Goal: Information Seeking & Learning: Learn about a topic

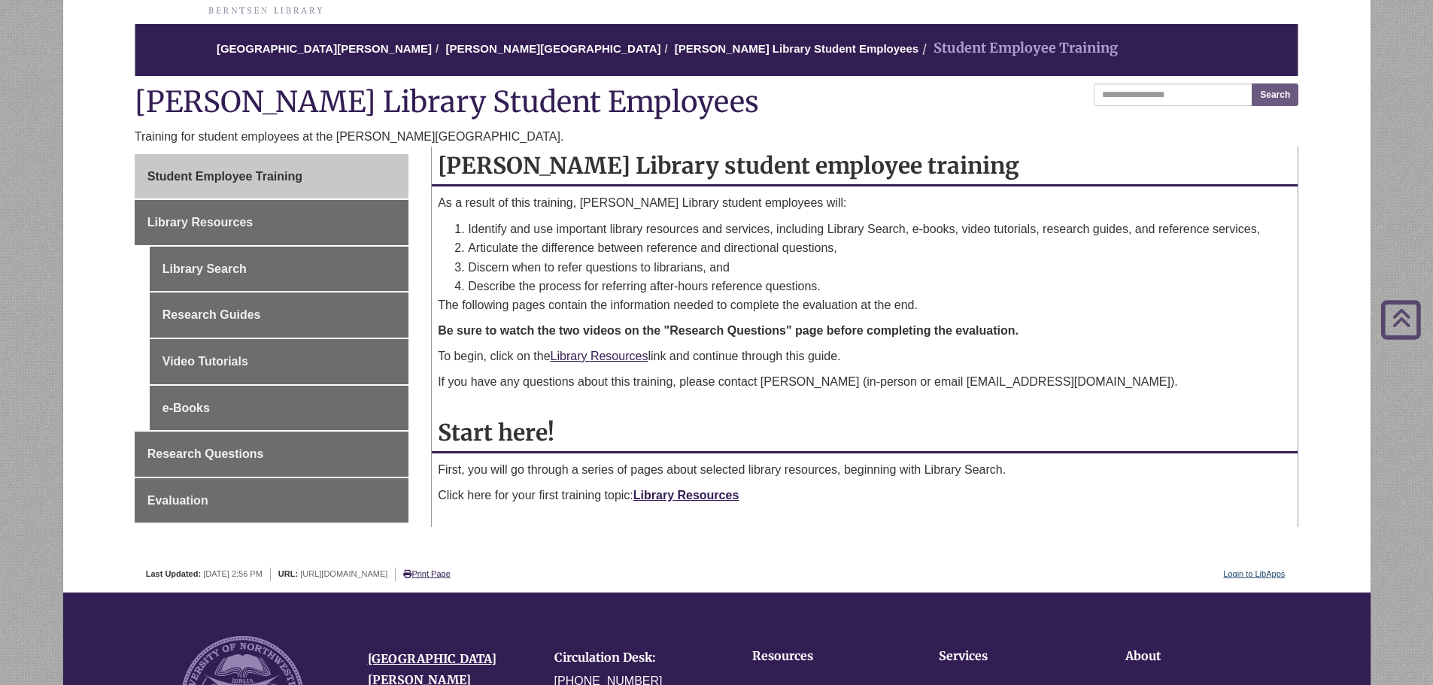
scroll to position [75, 0]
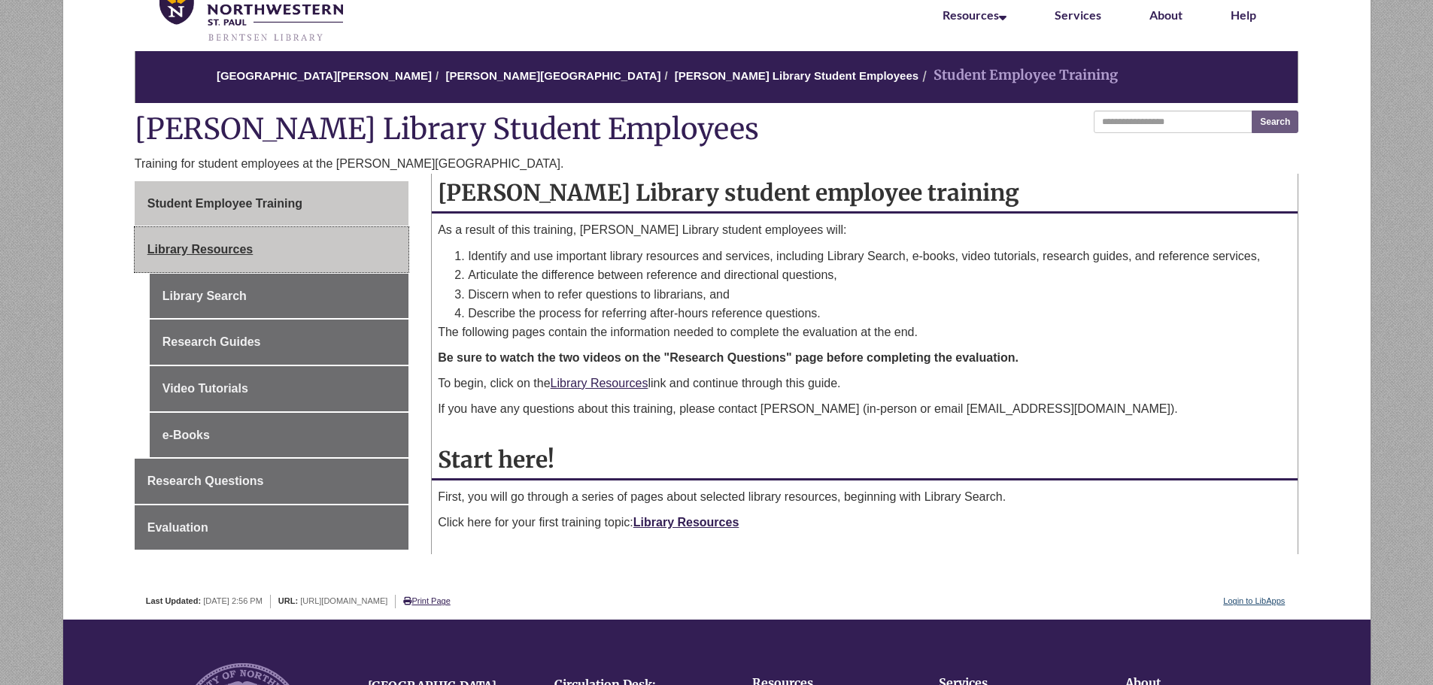
click at [288, 254] on link "Library Resources" at bounding box center [272, 249] width 274 height 45
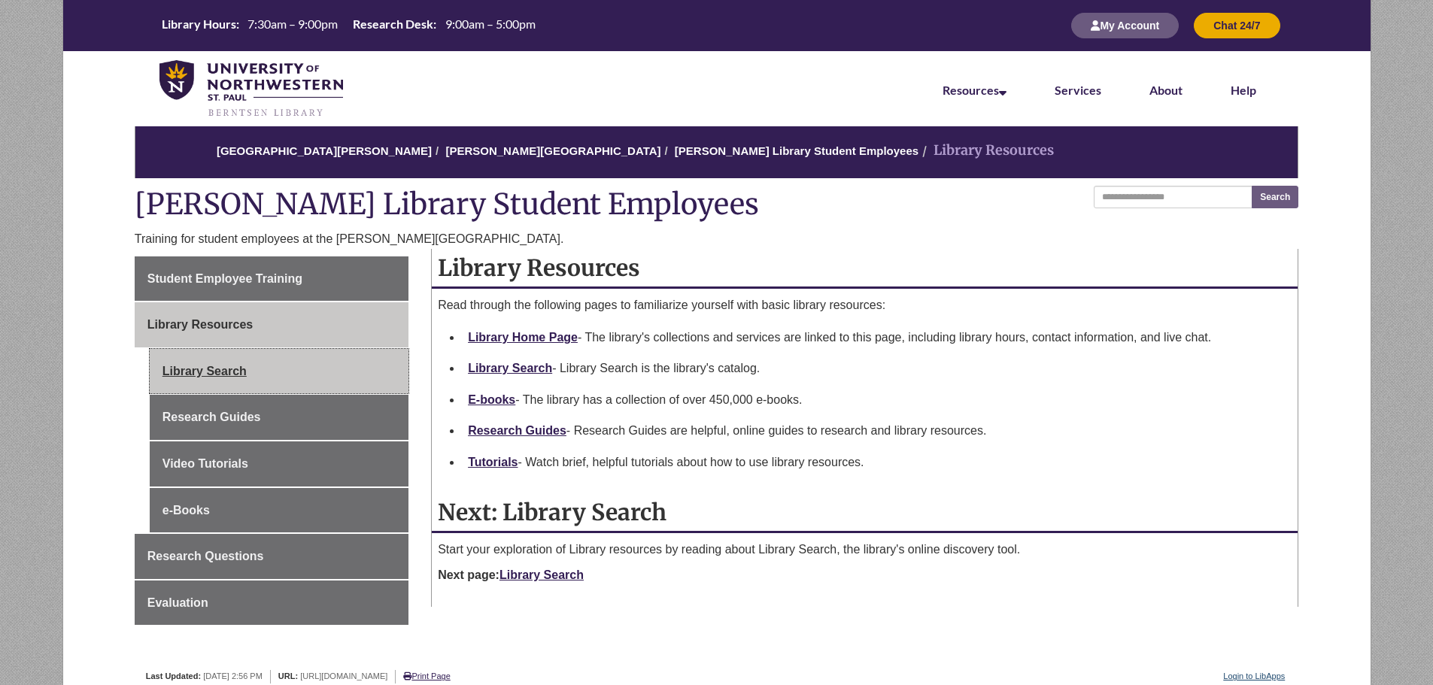
click at [347, 382] on link "Library Search" at bounding box center [279, 371] width 259 height 45
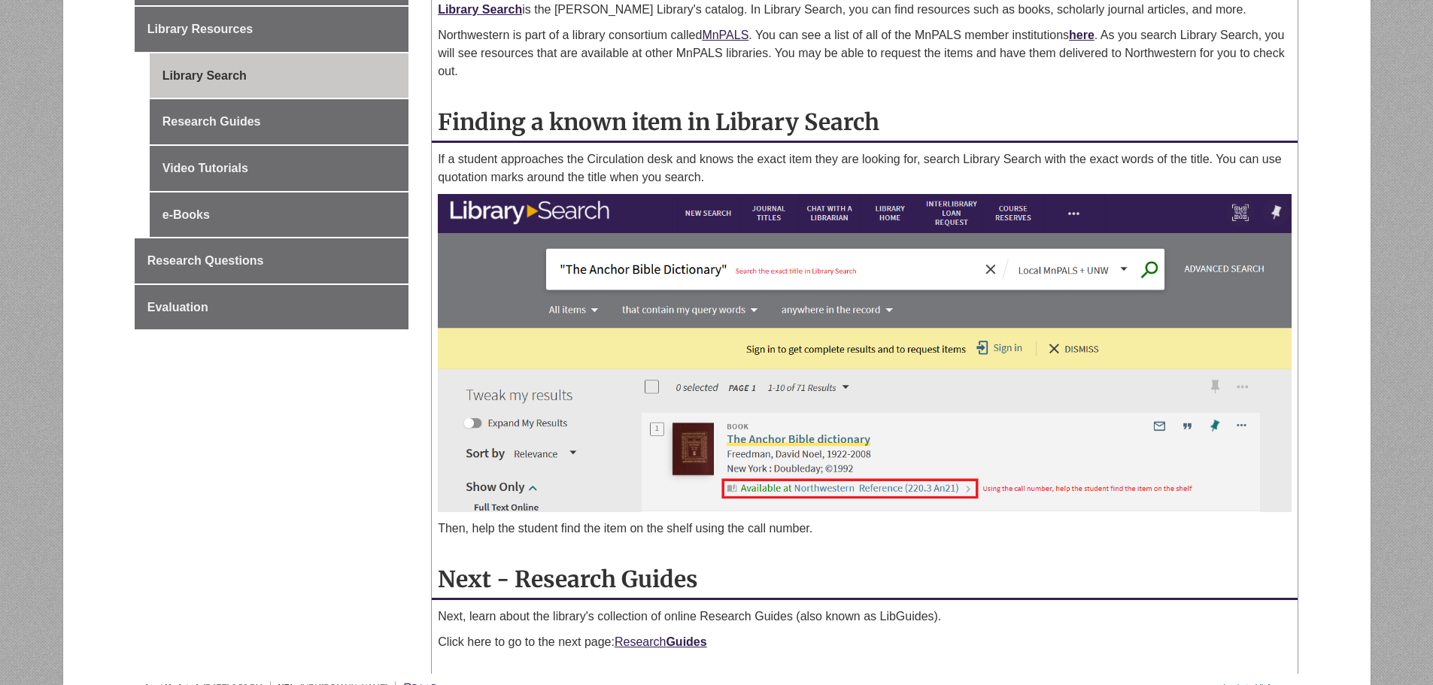
scroll to position [301, 0]
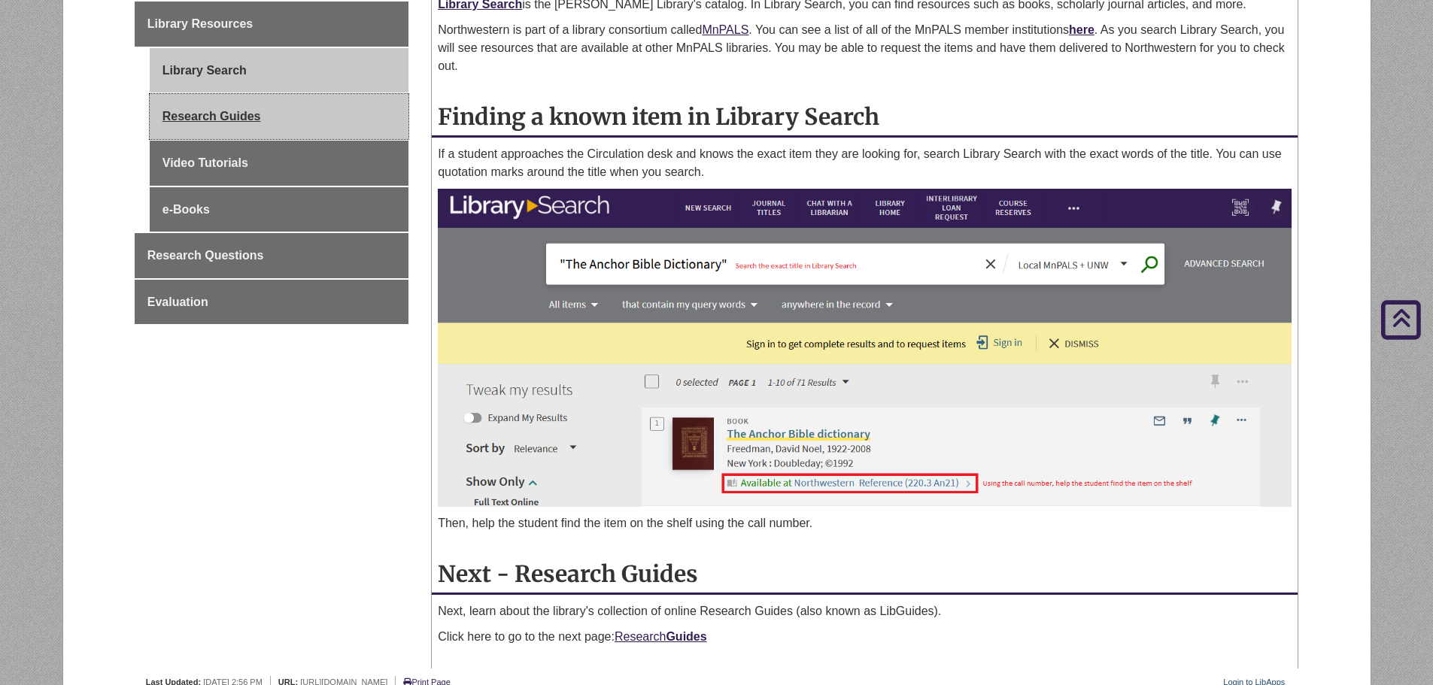
click at [361, 118] on link "Research Guides" at bounding box center [279, 116] width 259 height 45
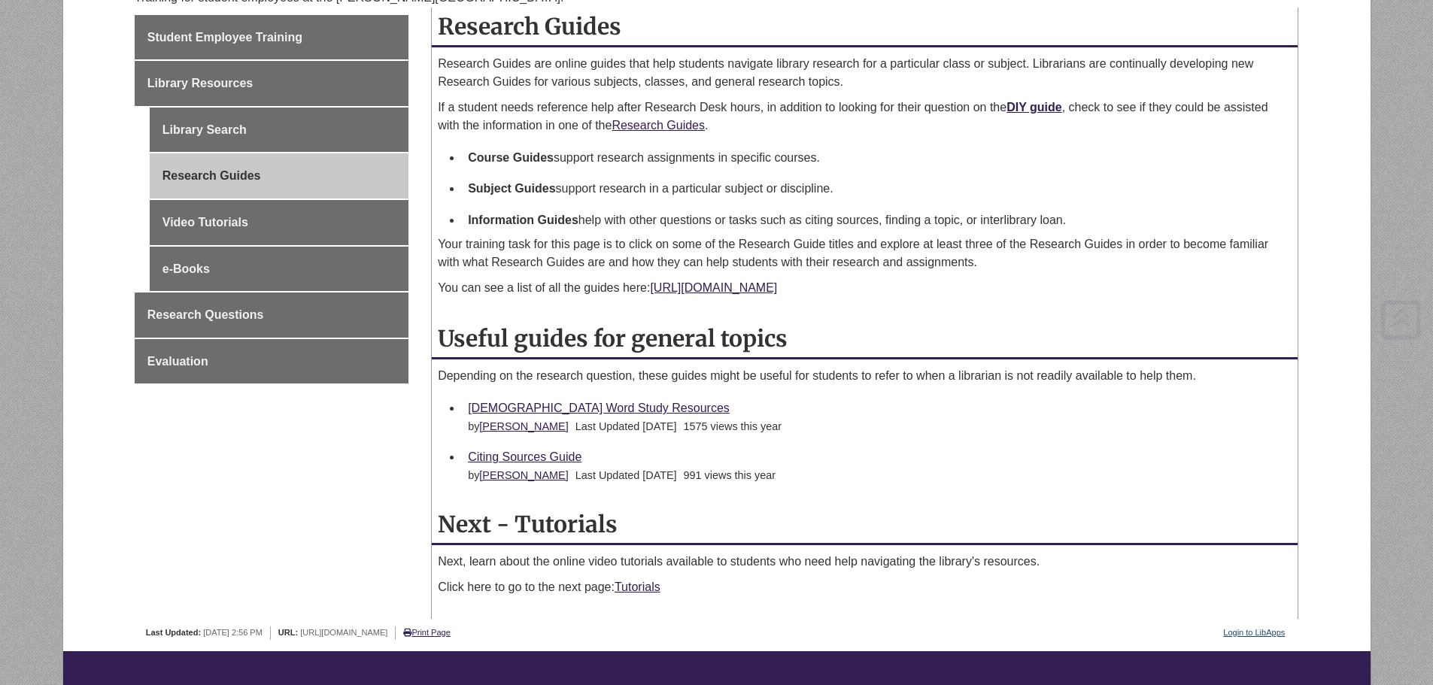
scroll to position [301, 0]
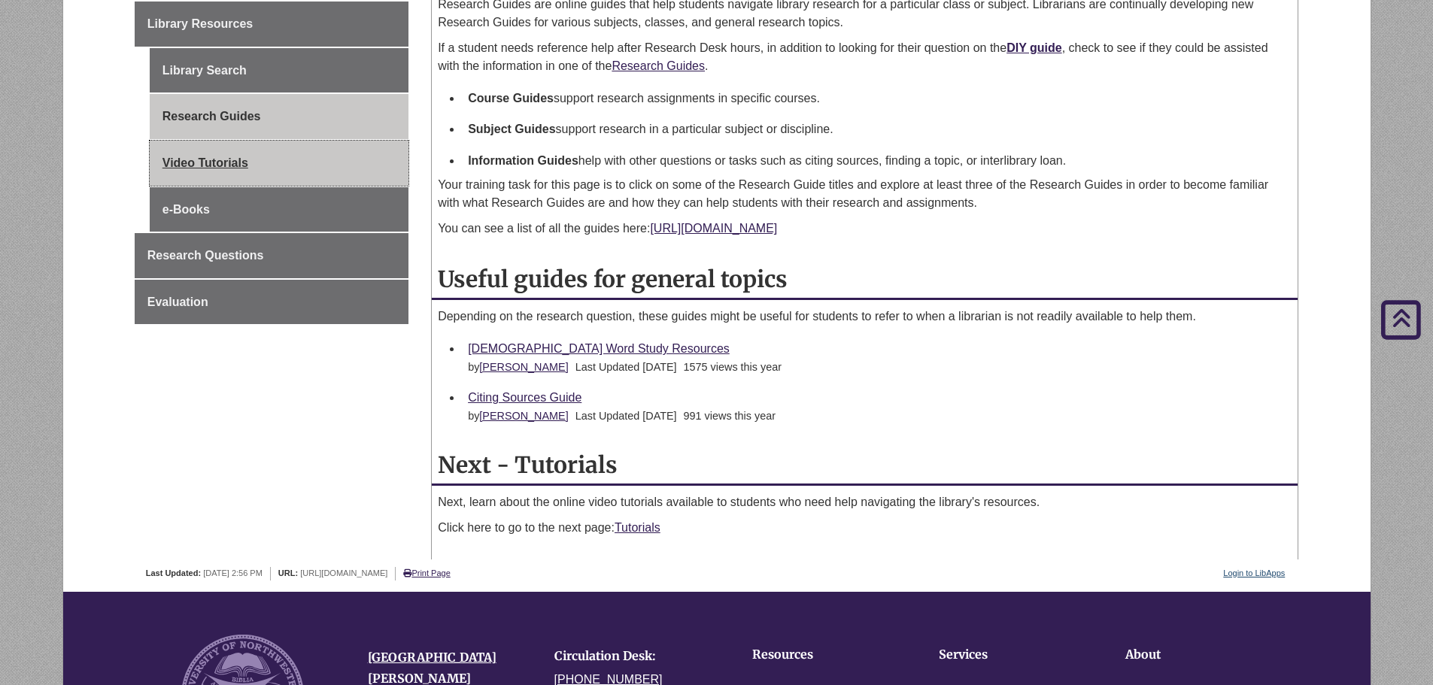
click at [292, 168] on link "Video Tutorials" at bounding box center [279, 163] width 259 height 45
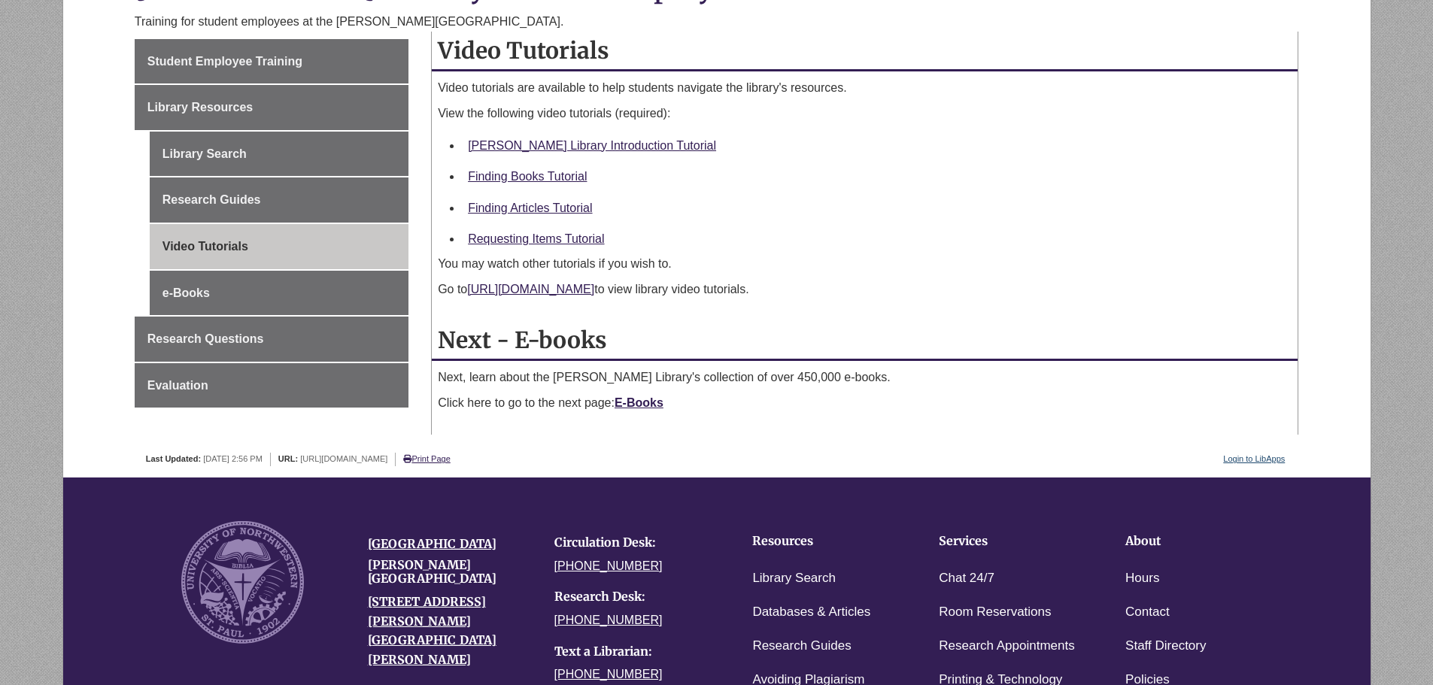
scroll to position [226, 0]
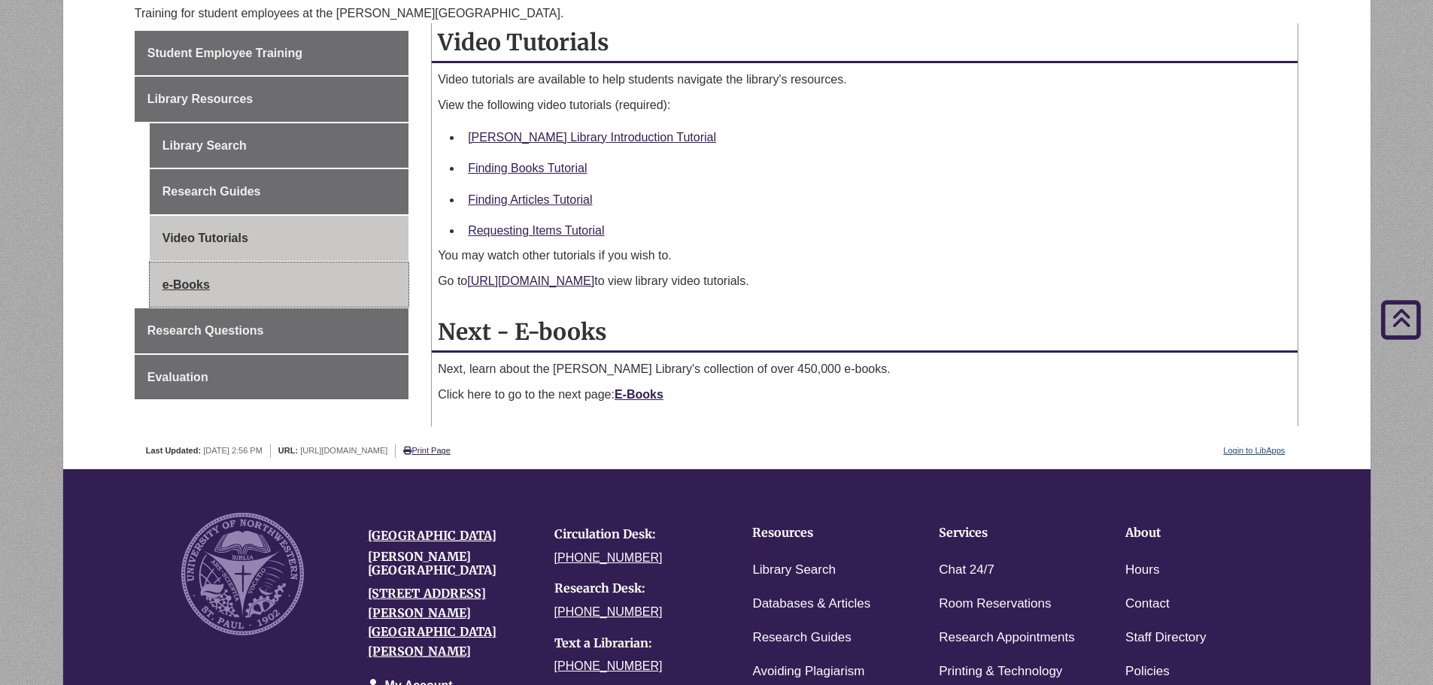
click at [320, 284] on link "e-Books" at bounding box center [279, 285] width 259 height 45
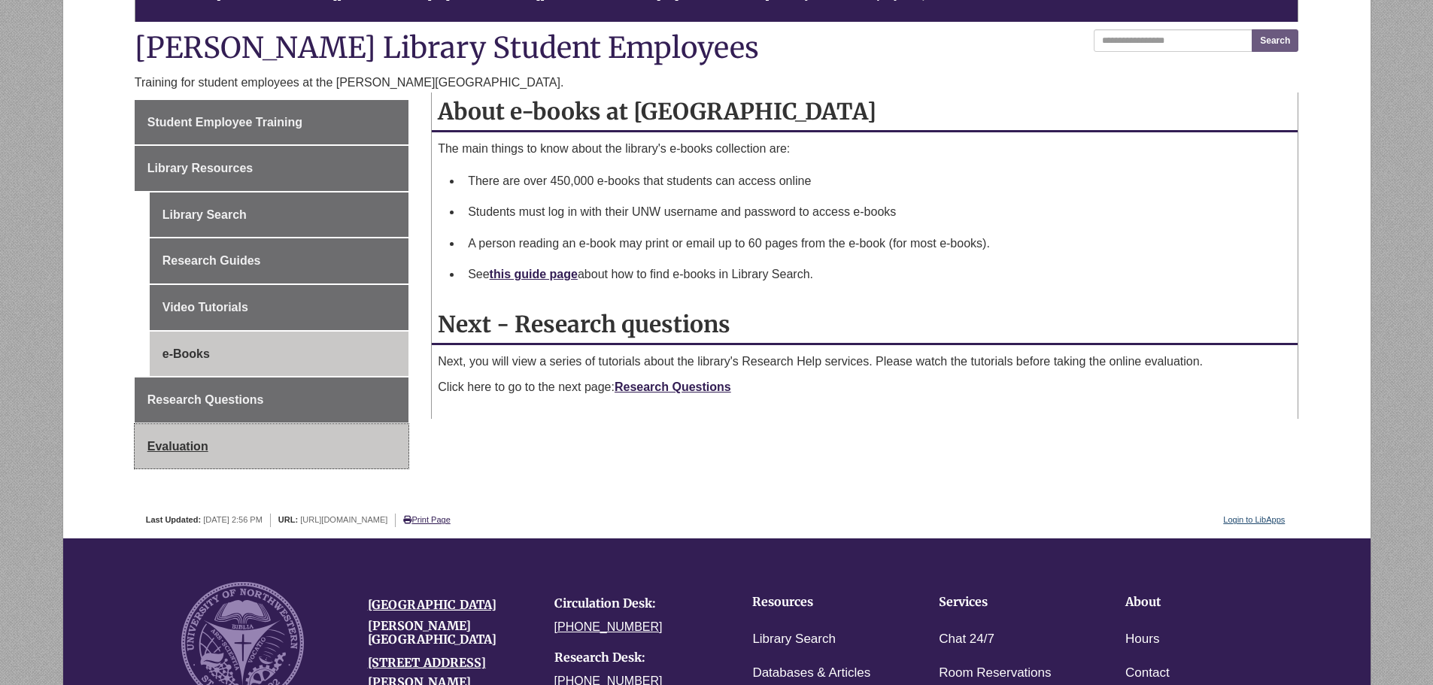
scroll to position [226, 0]
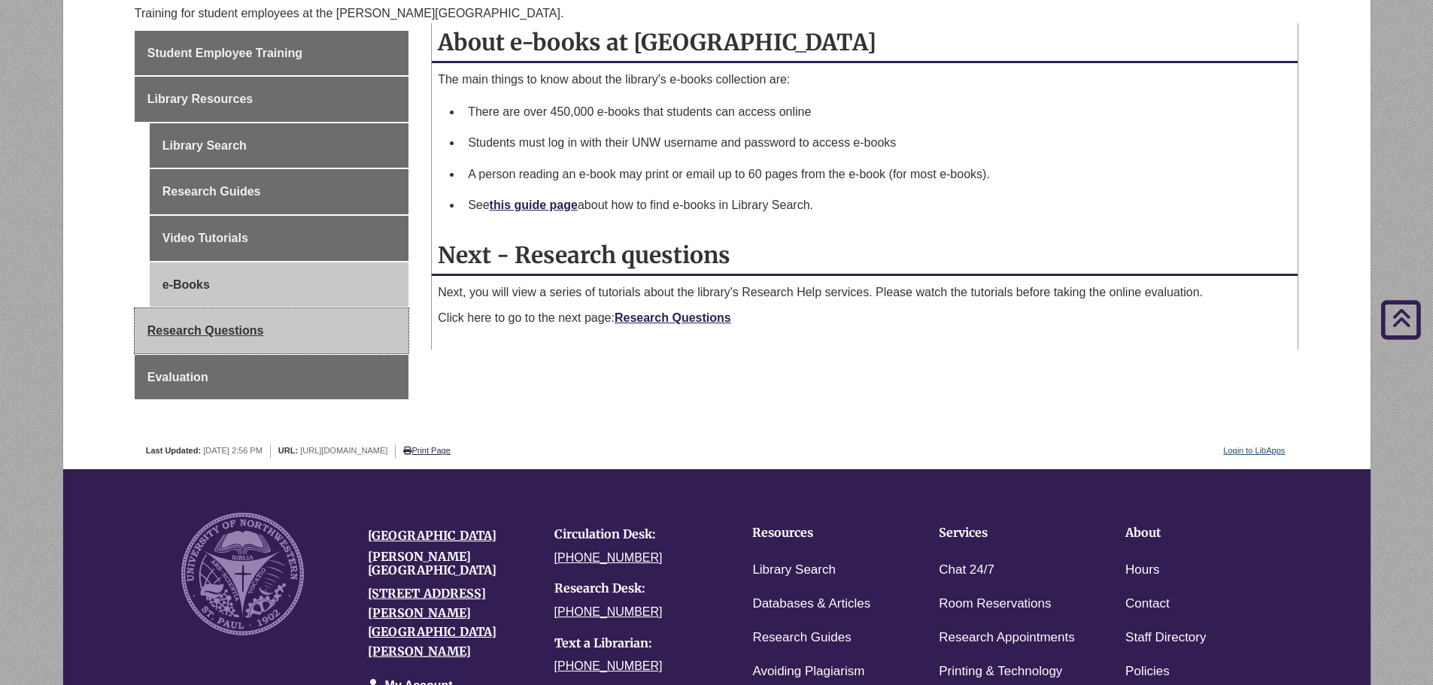
click at [316, 345] on link "Research Questions" at bounding box center [272, 330] width 274 height 45
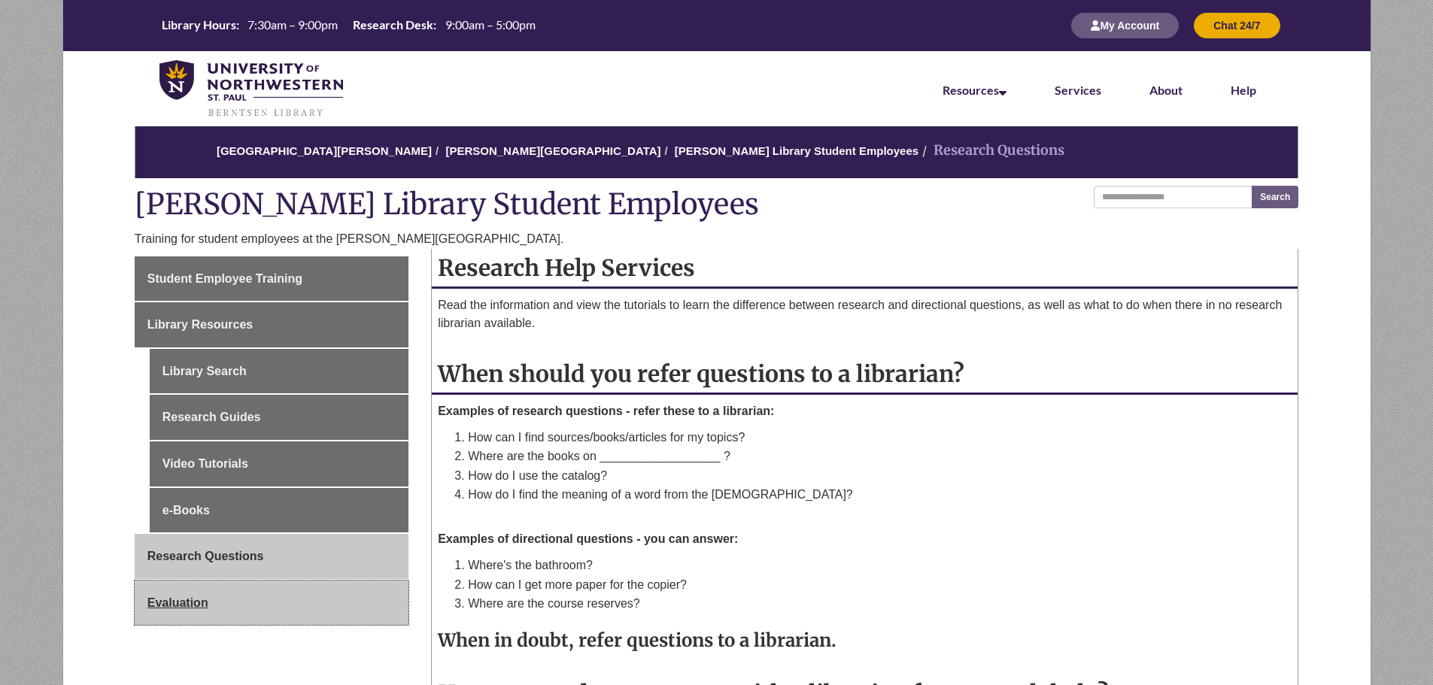
click at [250, 590] on link "Evaluation" at bounding box center [272, 603] width 274 height 45
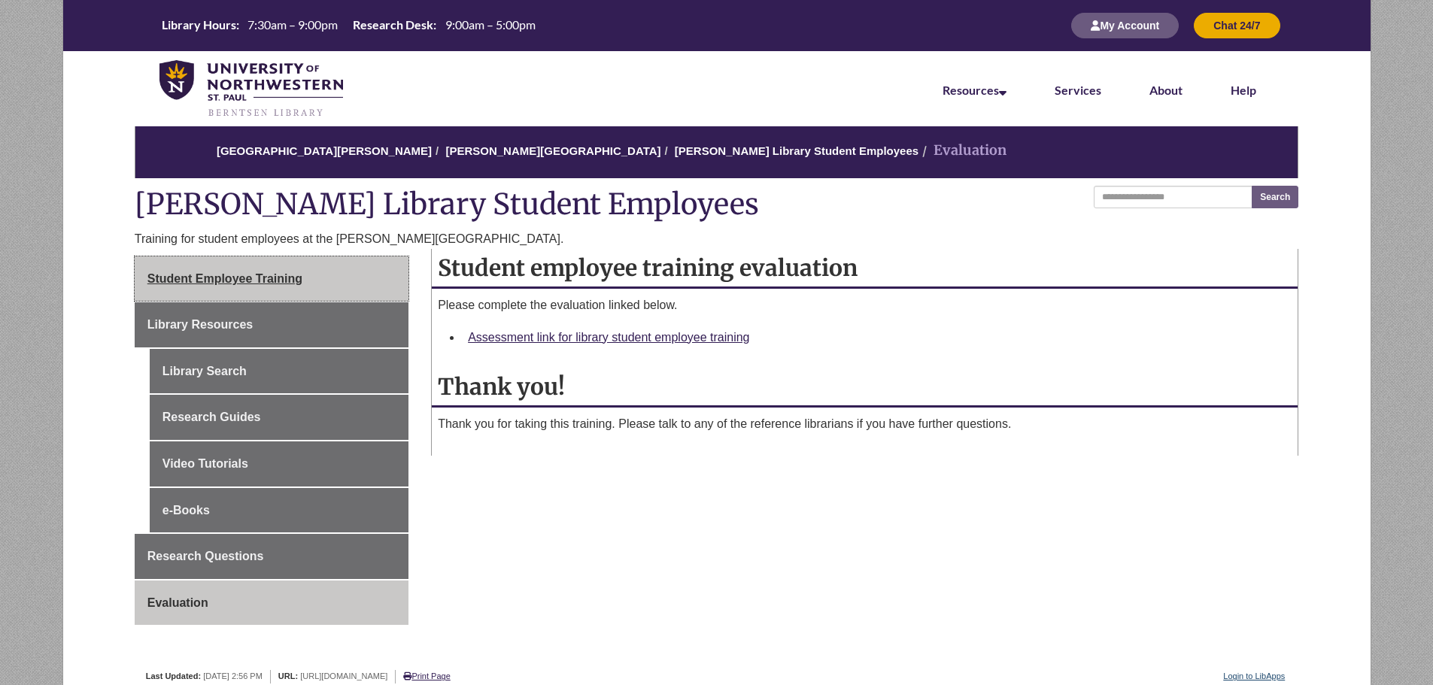
click at [335, 285] on link "Student Employee Training" at bounding box center [272, 279] width 274 height 45
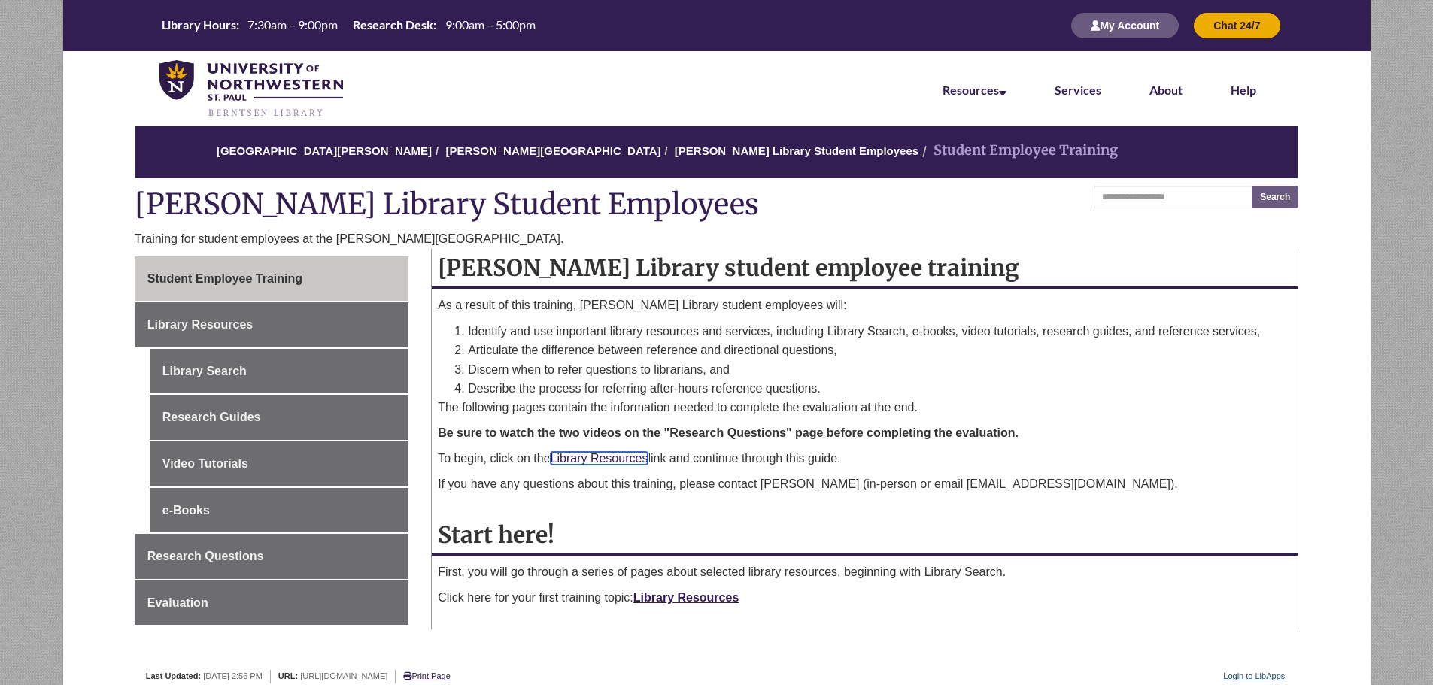
click at [631, 459] on link "Library Resources" at bounding box center [600, 458] width 98 height 13
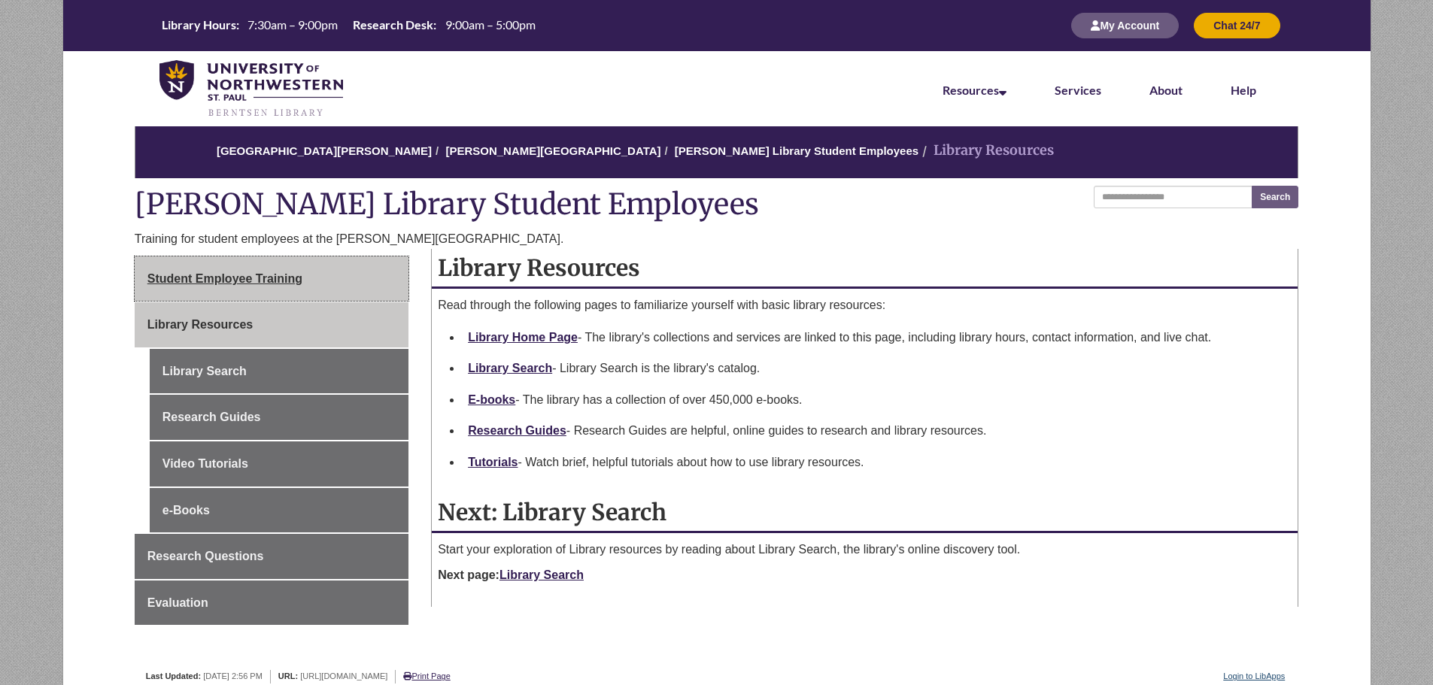
click at [283, 279] on span "Student Employee Training" at bounding box center [224, 278] width 155 height 13
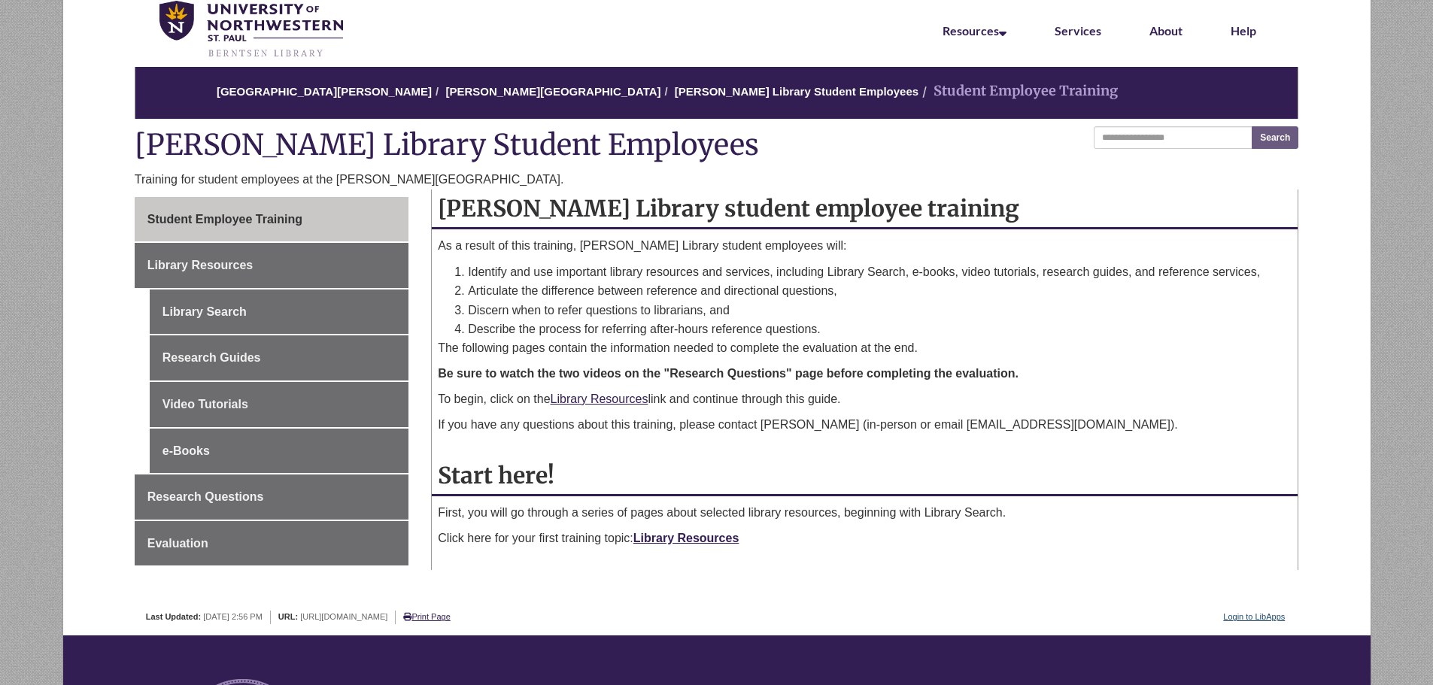
scroll to position [150, 0]
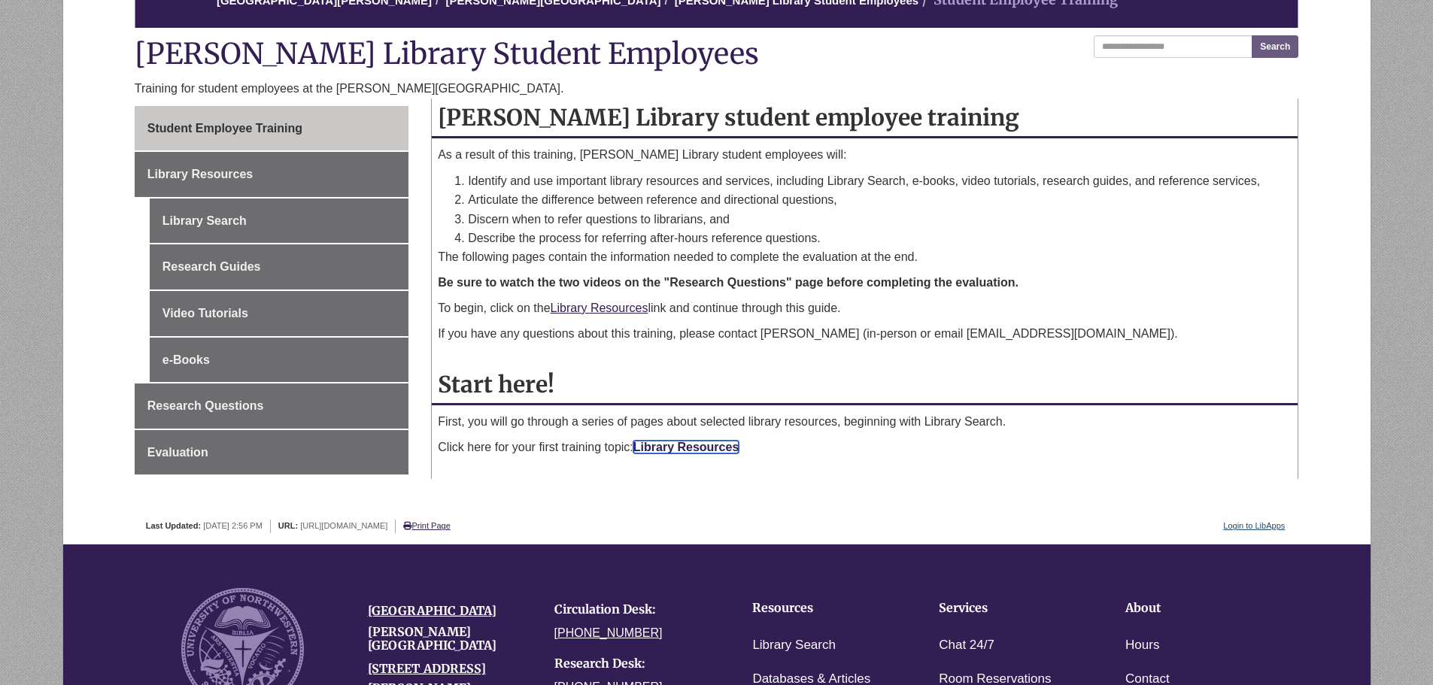
click at [678, 451] on link "Library Resources" at bounding box center [686, 447] width 106 height 13
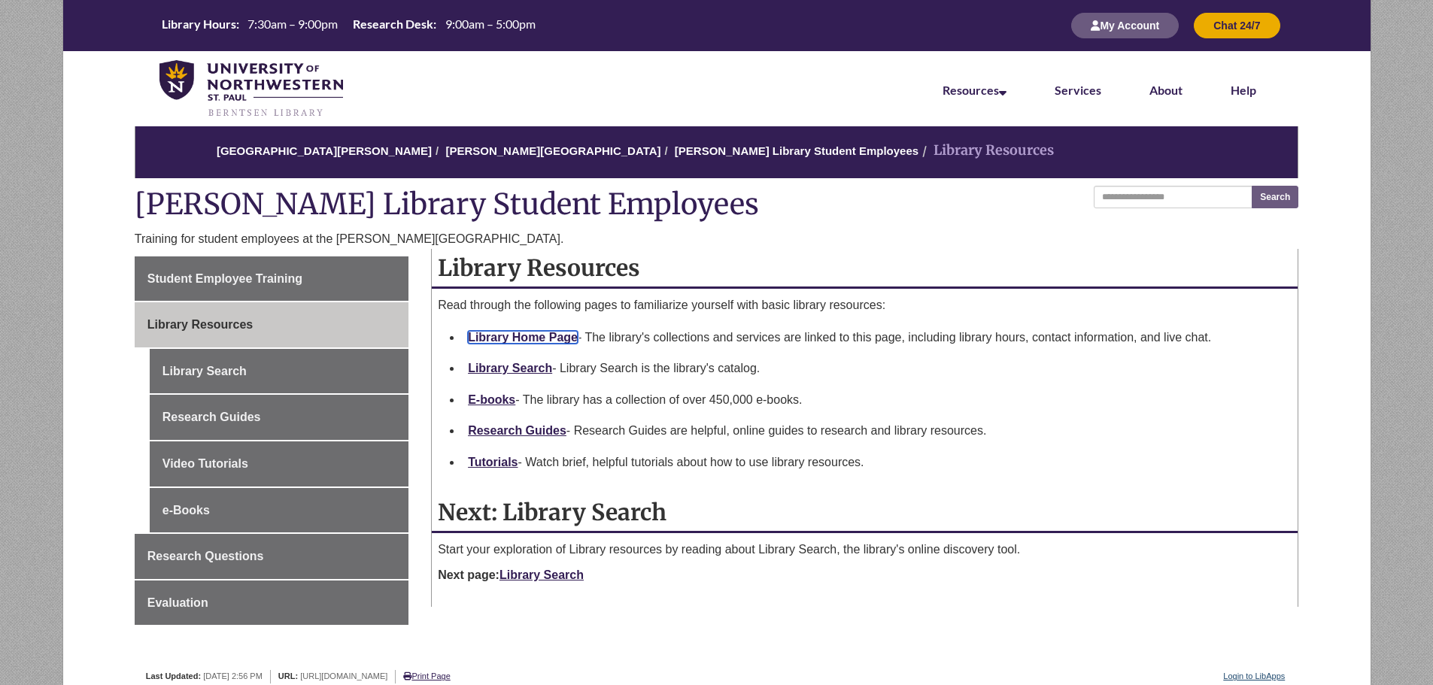
click at [537, 339] on link "Library Home Page" at bounding box center [523, 337] width 110 height 13
click at [499, 402] on link "E-books" at bounding box center [491, 399] width 47 height 13
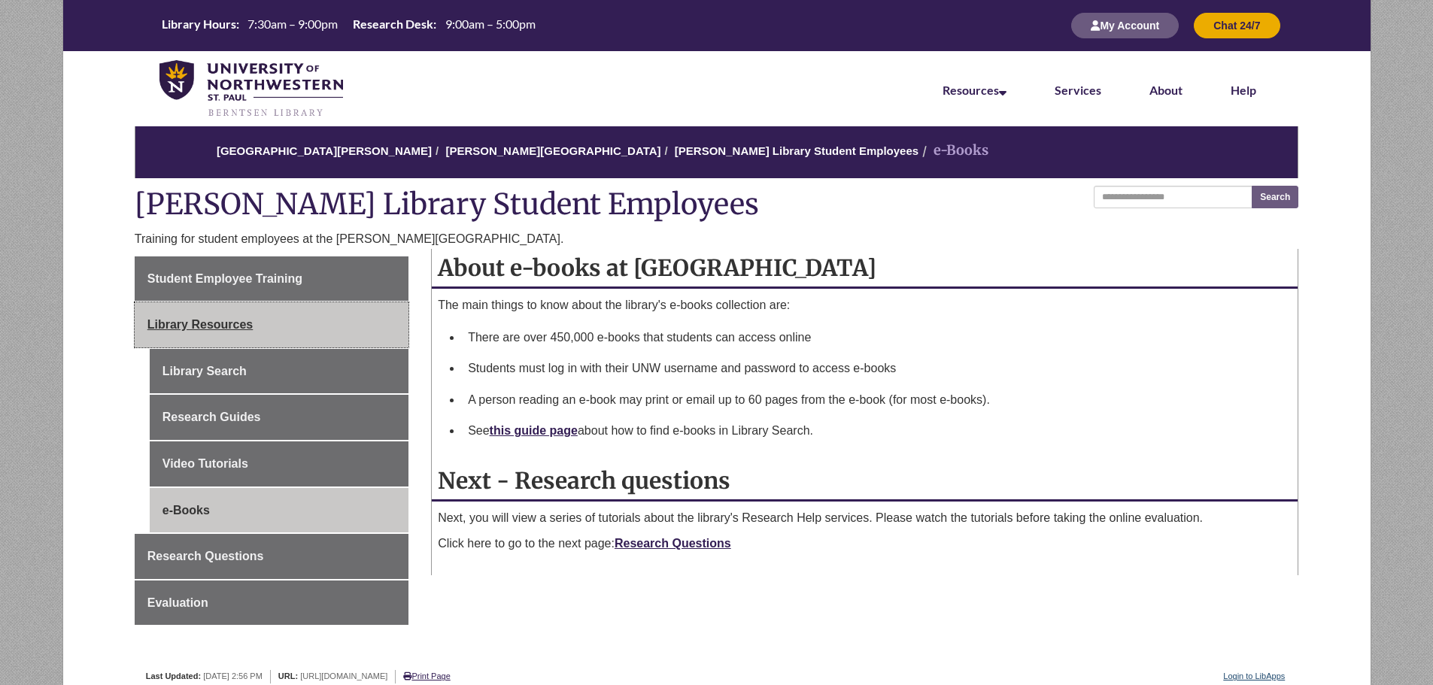
click at [337, 337] on link "Library Resources" at bounding box center [272, 324] width 274 height 45
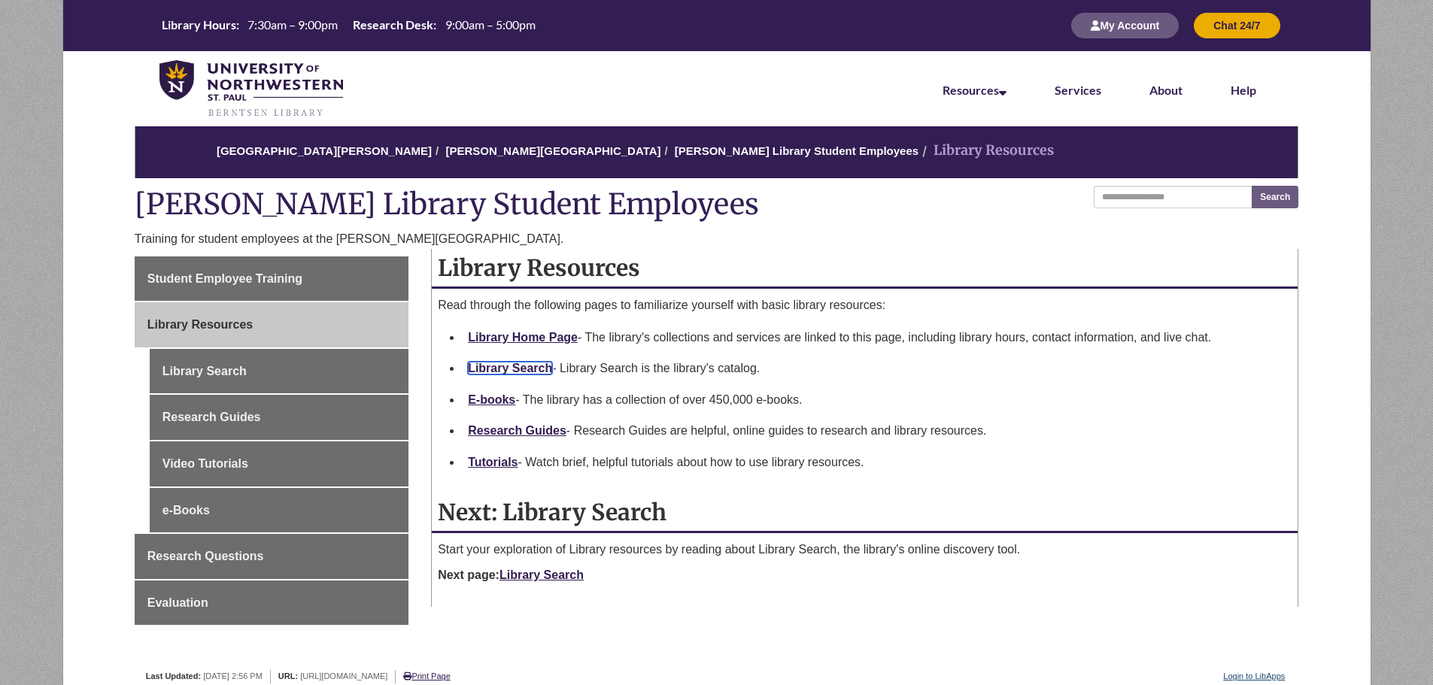
click at [517, 362] on link "Library Search" at bounding box center [510, 368] width 84 height 13
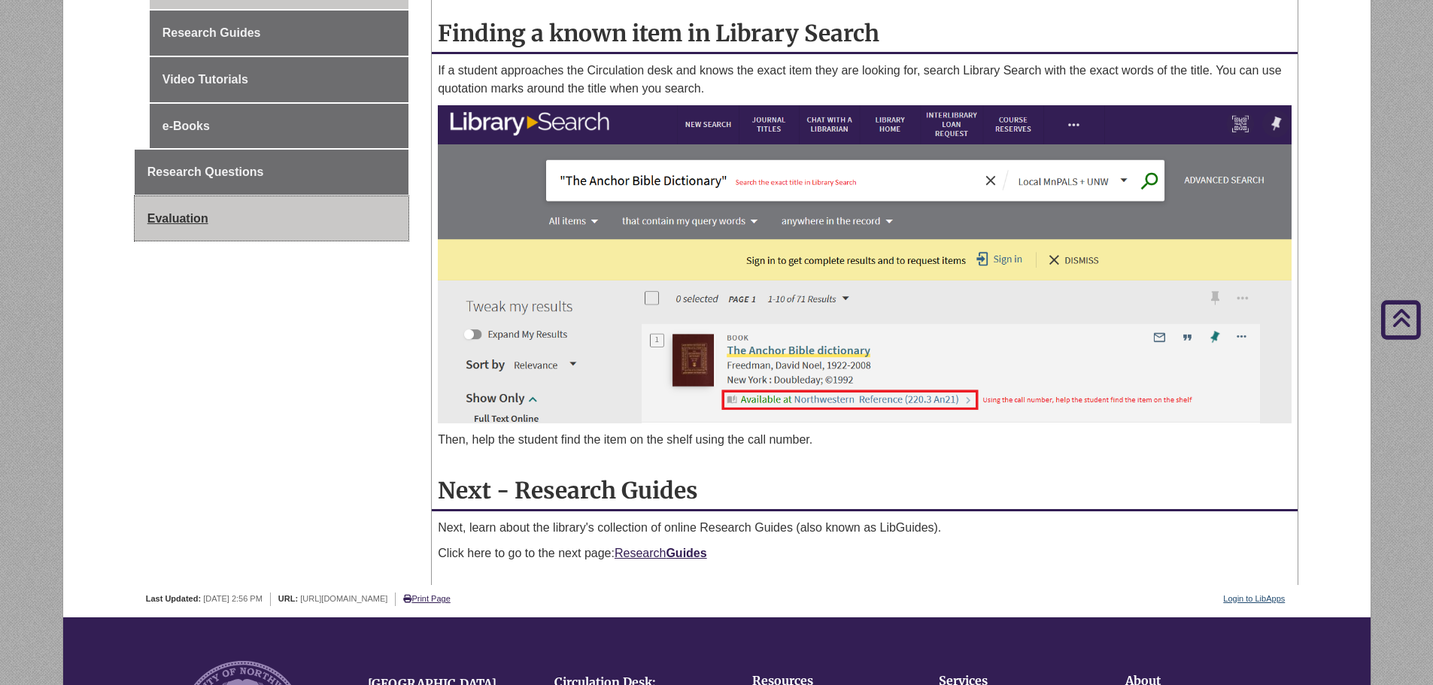
scroll to position [301, 0]
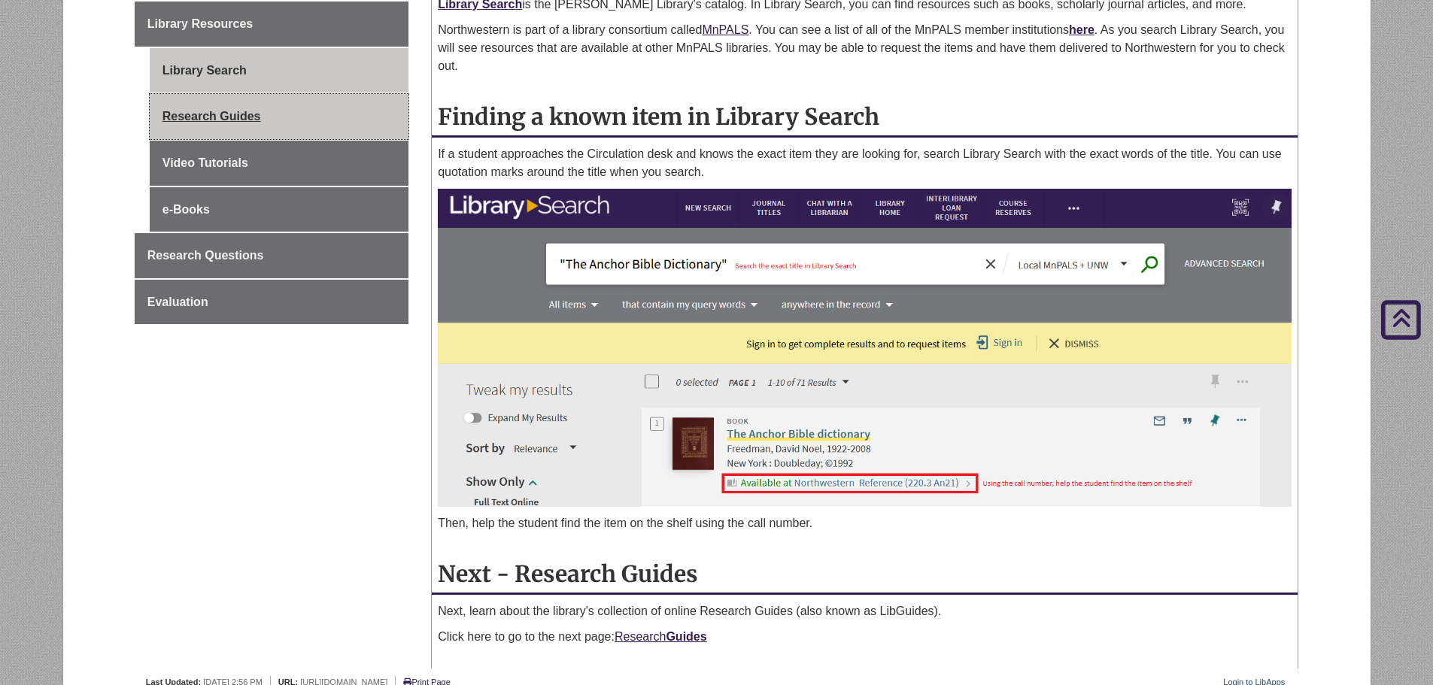
click at [280, 120] on link "Research Guides" at bounding box center [279, 116] width 259 height 45
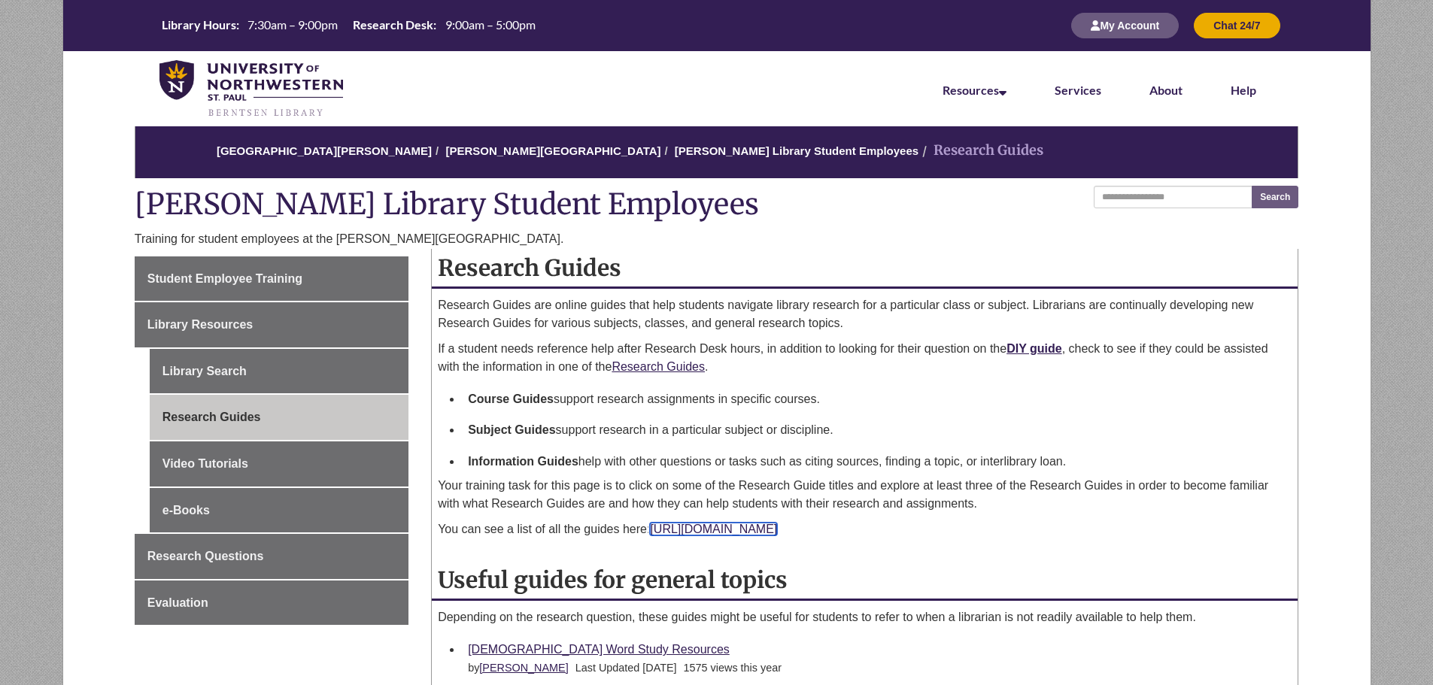
click at [777, 524] on link "[URL][DOMAIN_NAME]" at bounding box center [713, 529] width 127 height 13
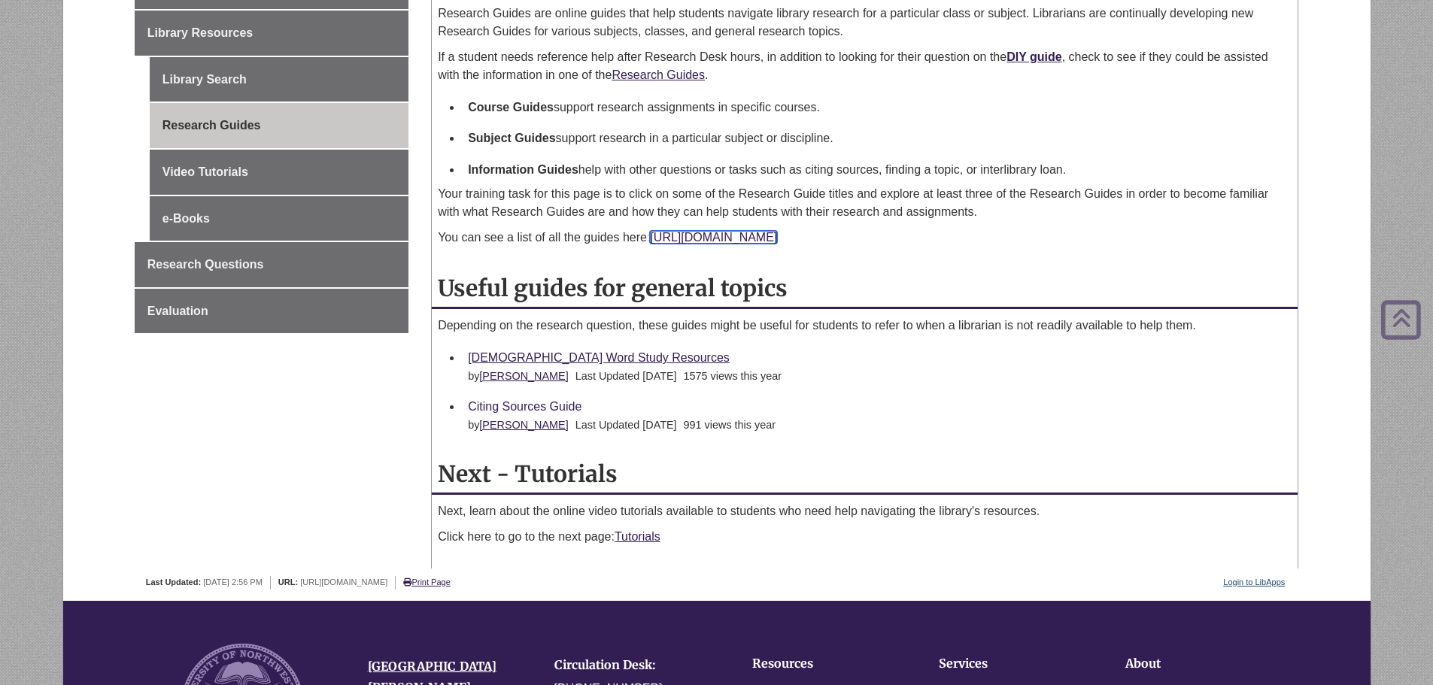
scroll to position [301, 0]
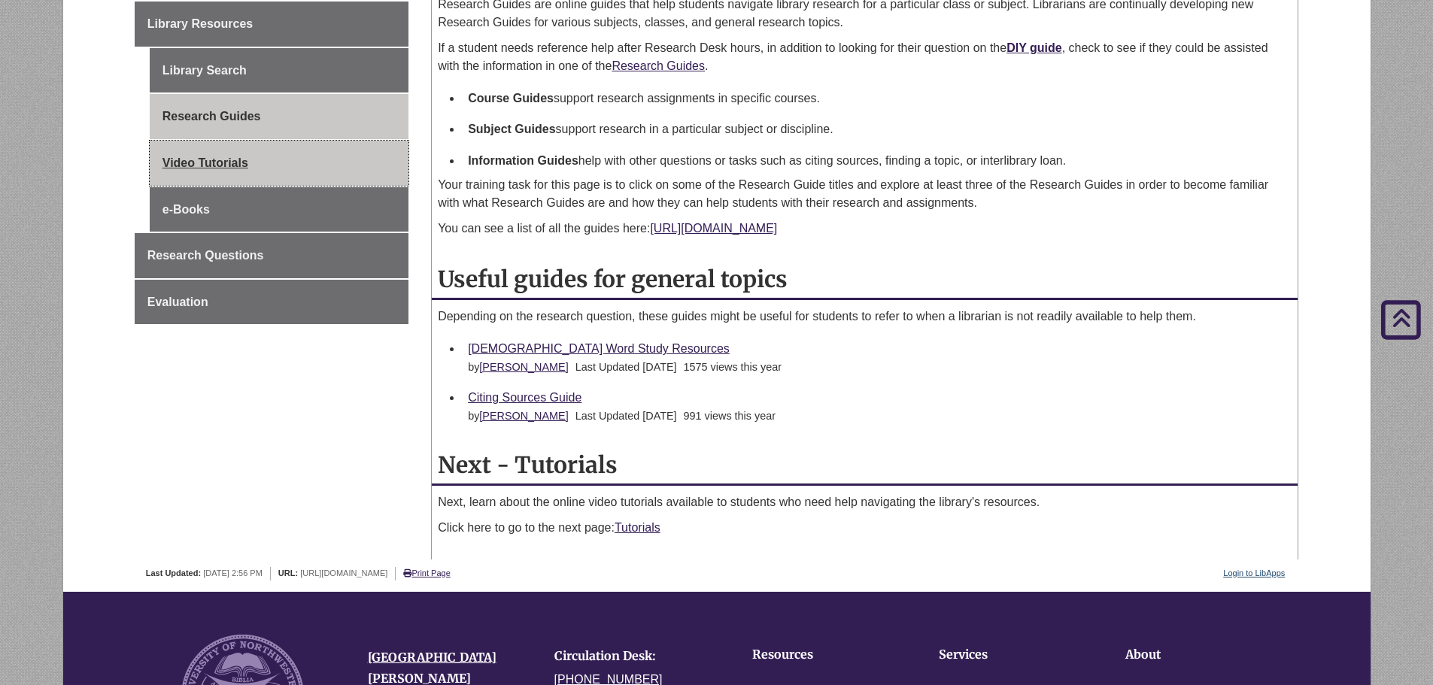
click at [232, 150] on link "Video Tutorials" at bounding box center [279, 163] width 259 height 45
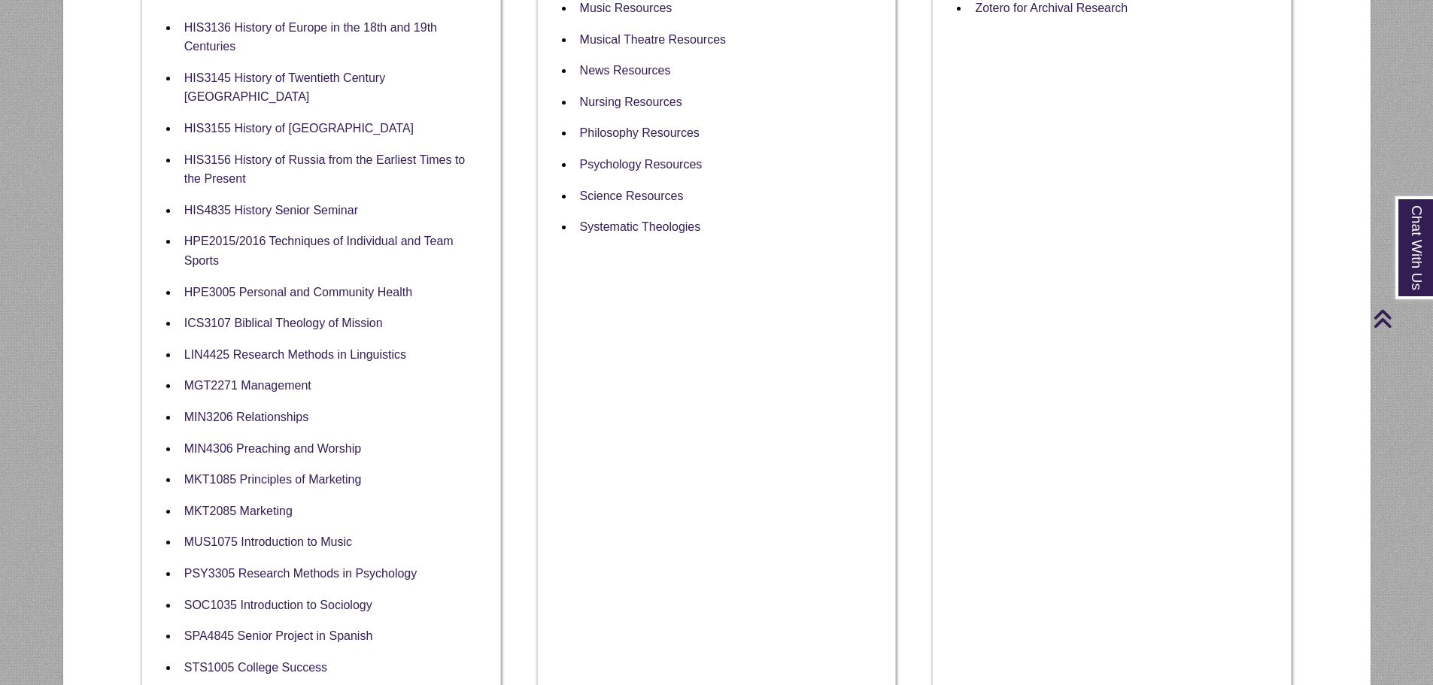
scroll to position [677, 0]
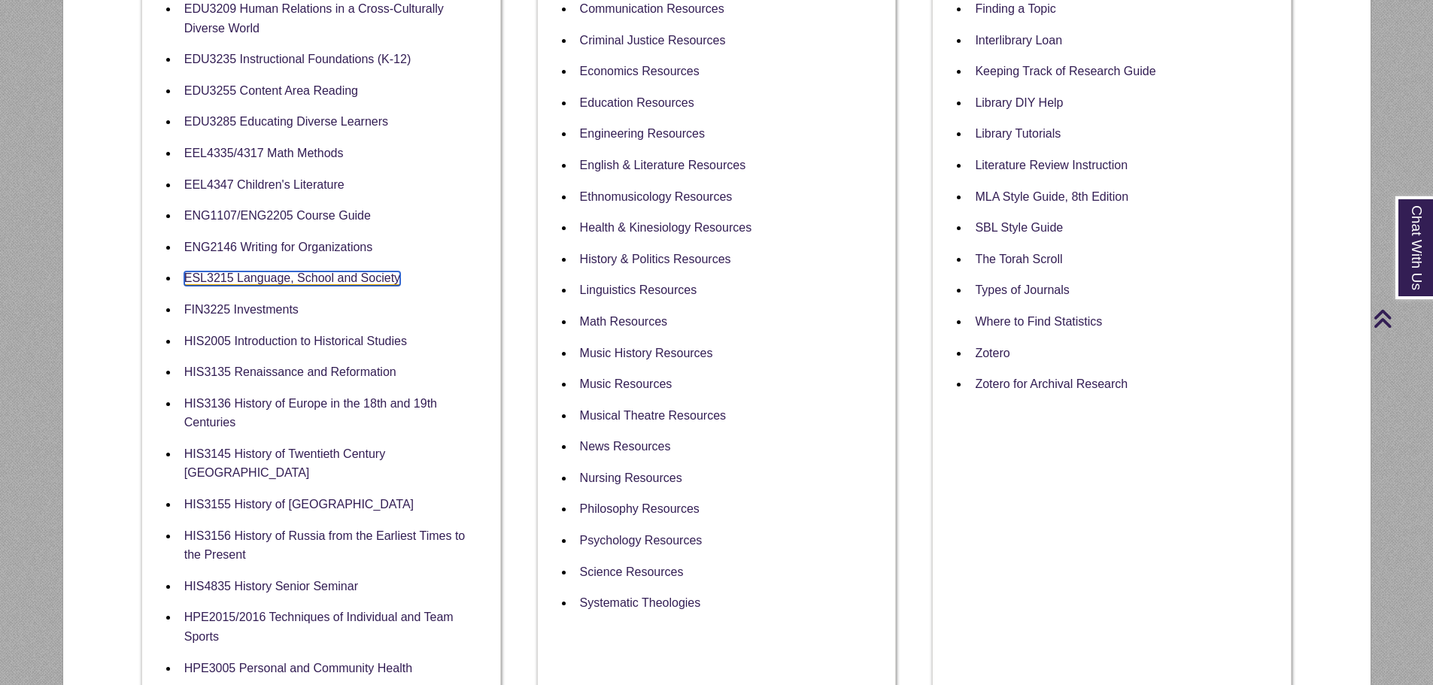
click at [302, 282] on link "ESL3215 Language, School and Society" at bounding box center [292, 279] width 216 height 14
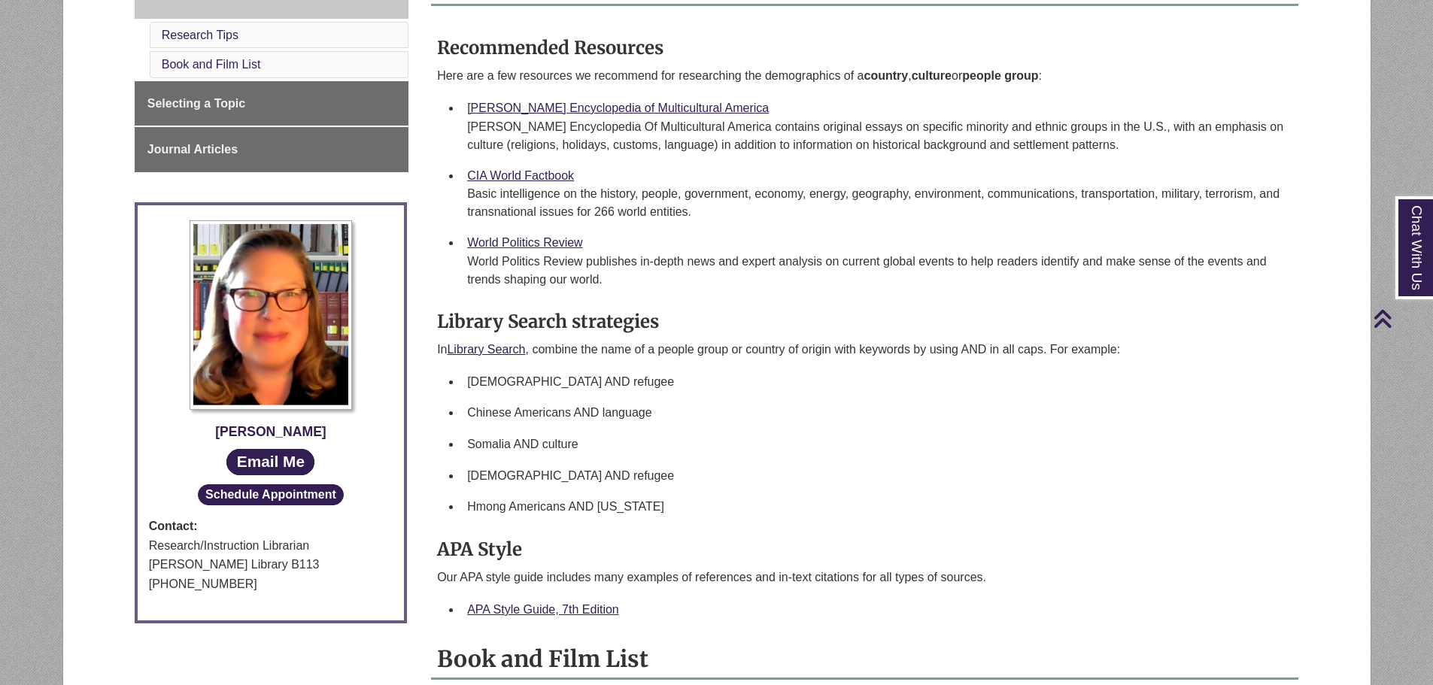
scroll to position [226, 0]
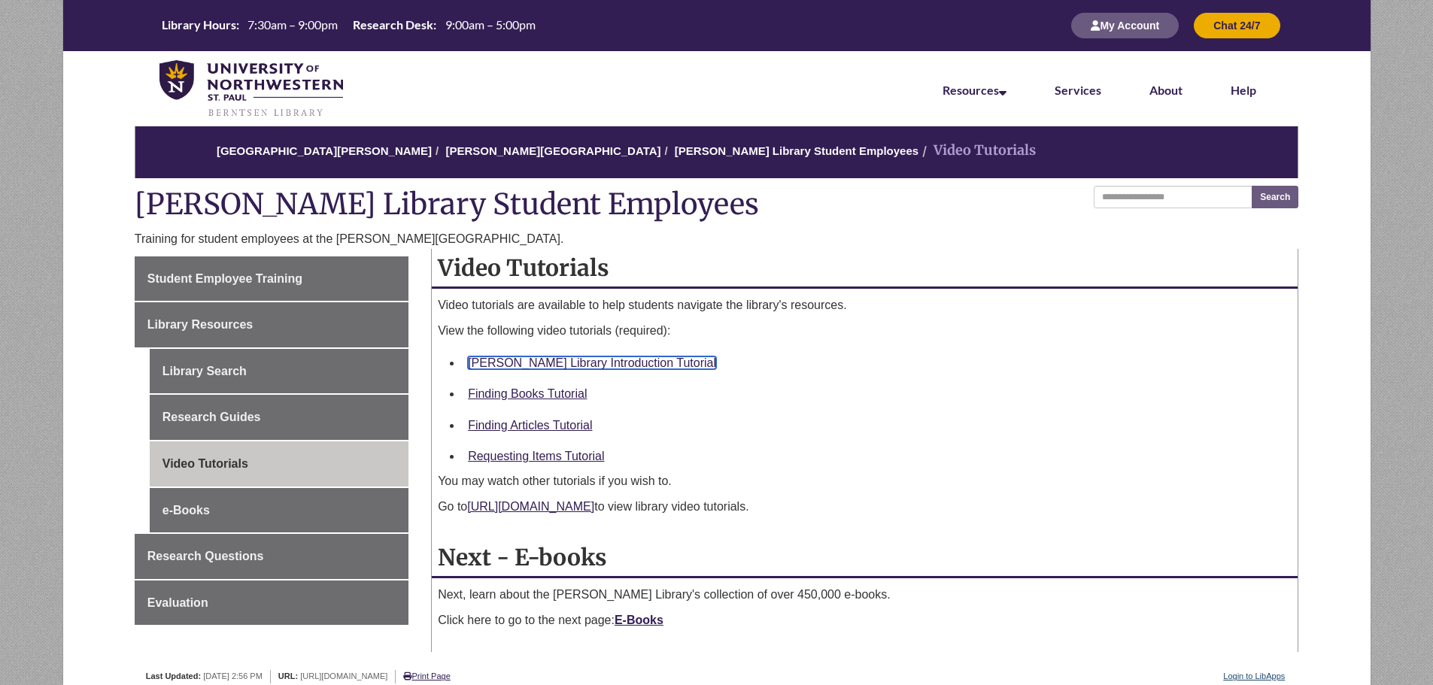
click at [621, 362] on link "Berntsen Library Introduction Tutorial" at bounding box center [592, 363] width 248 height 13
click at [539, 397] on link "Finding Books Tutorial" at bounding box center [527, 393] width 119 height 13
click at [527, 426] on link "Finding Articles Tutorial" at bounding box center [530, 425] width 124 height 13
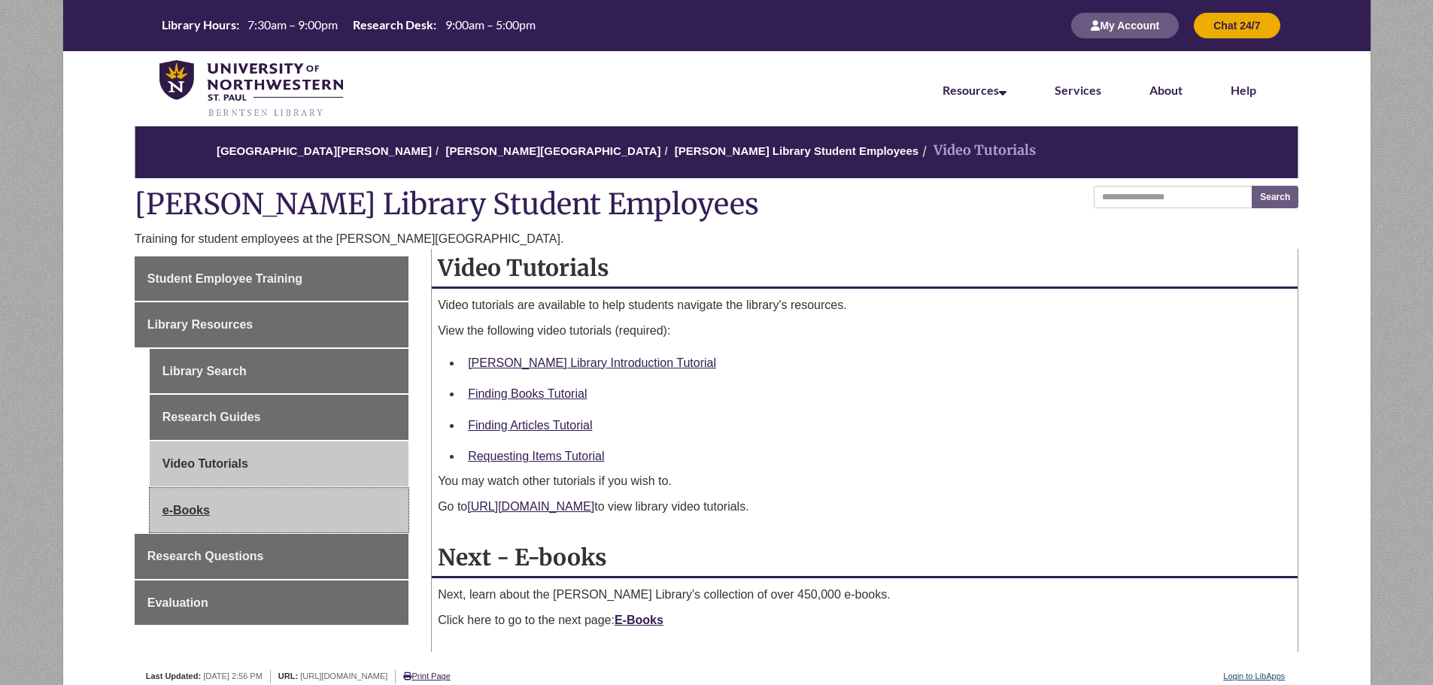
click at [245, 509] on link "e-Books" at bounding box center [279, 510] width 259 height 45
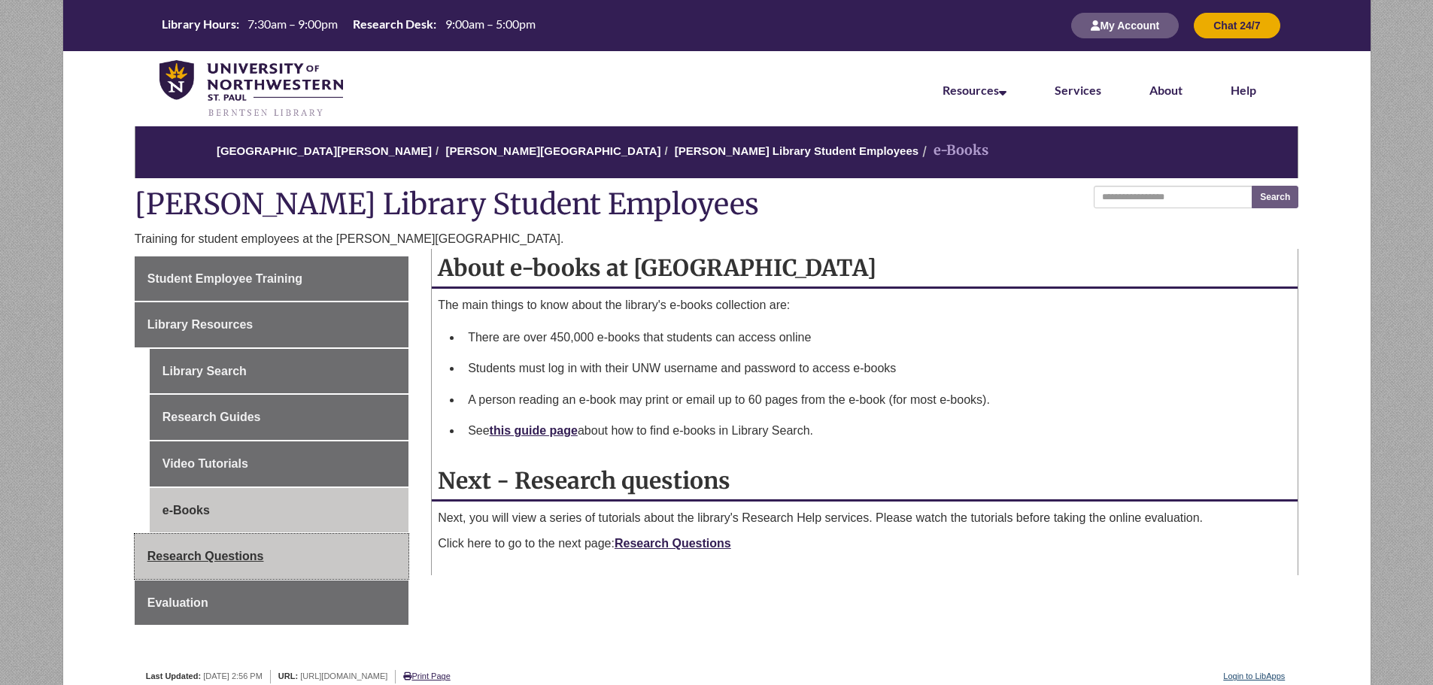
click at [337, 563] on link "Research Questions" at bounding box center [272, 556] width 274 height 45
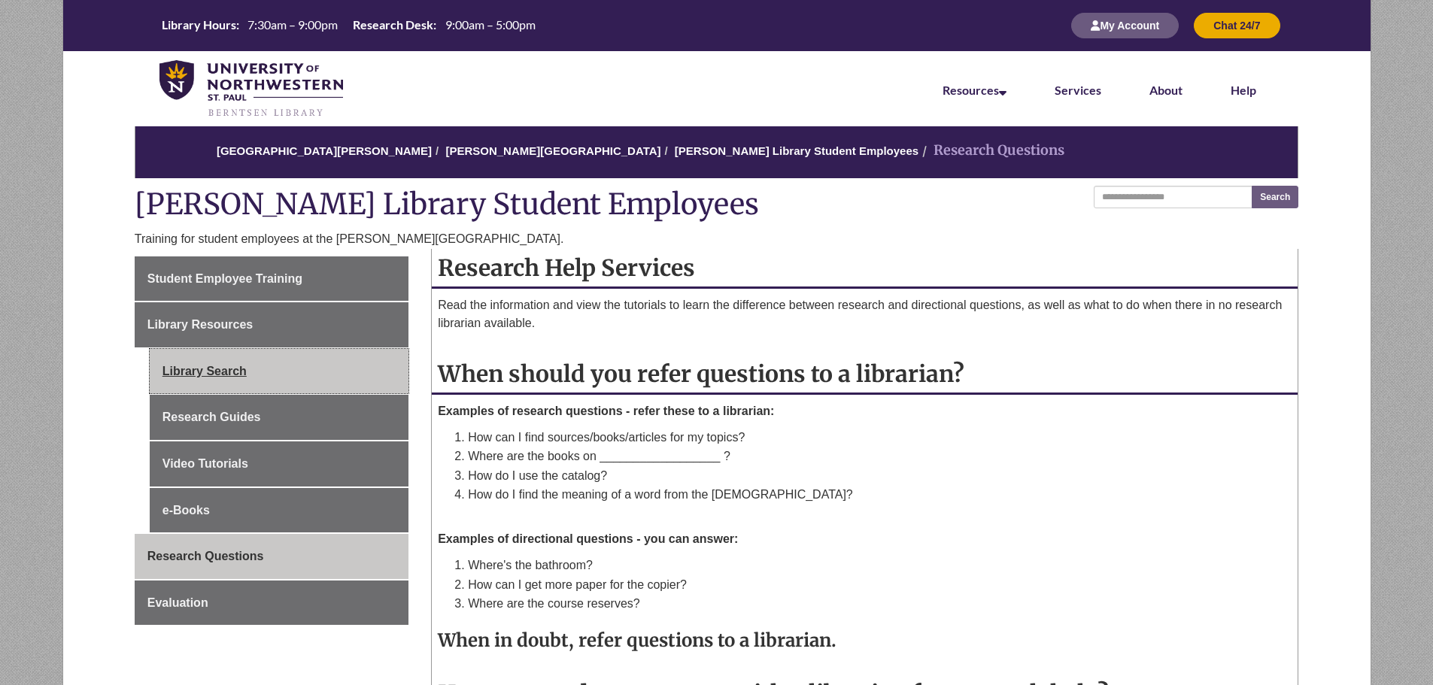
click at [241, 369] on link "Library Search" at bounding box center [279, 371] width 259 height 45
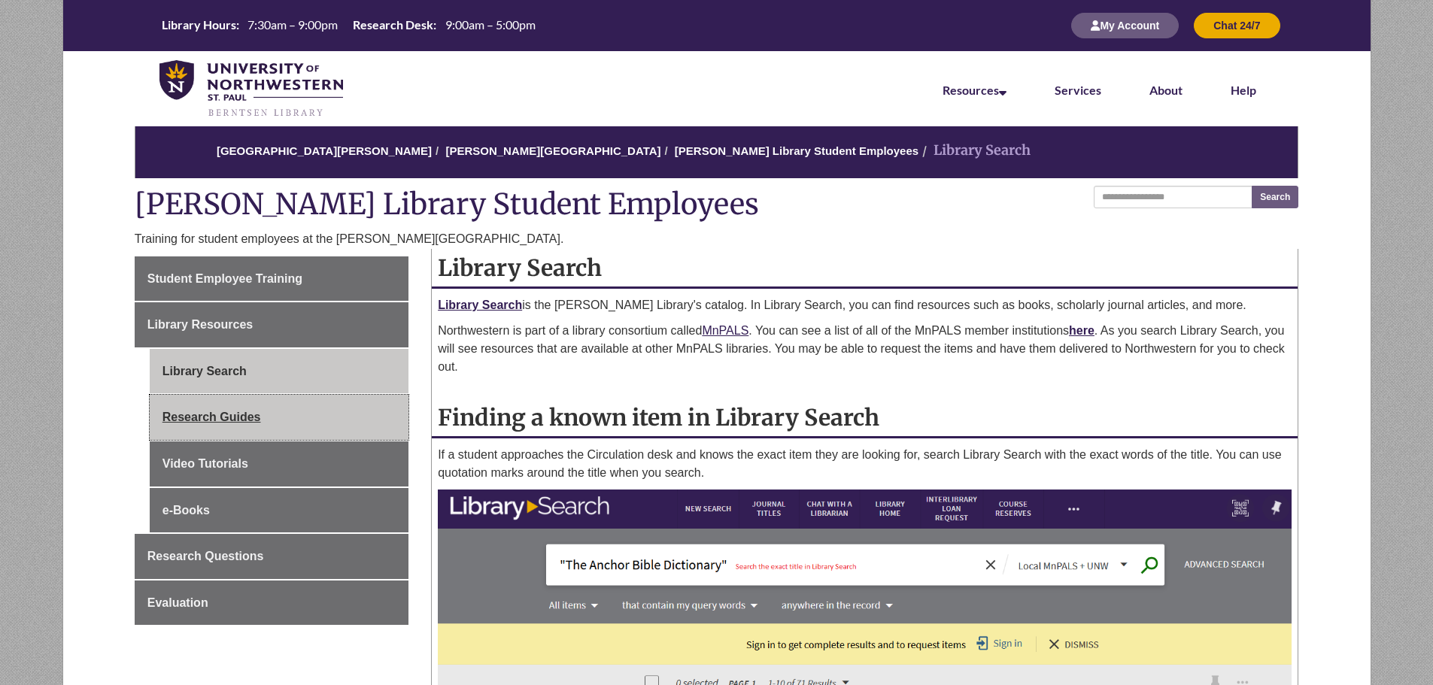
click at [266, 401] on link "Research Guides" at bounding box center [279, 417] width 259 height 45
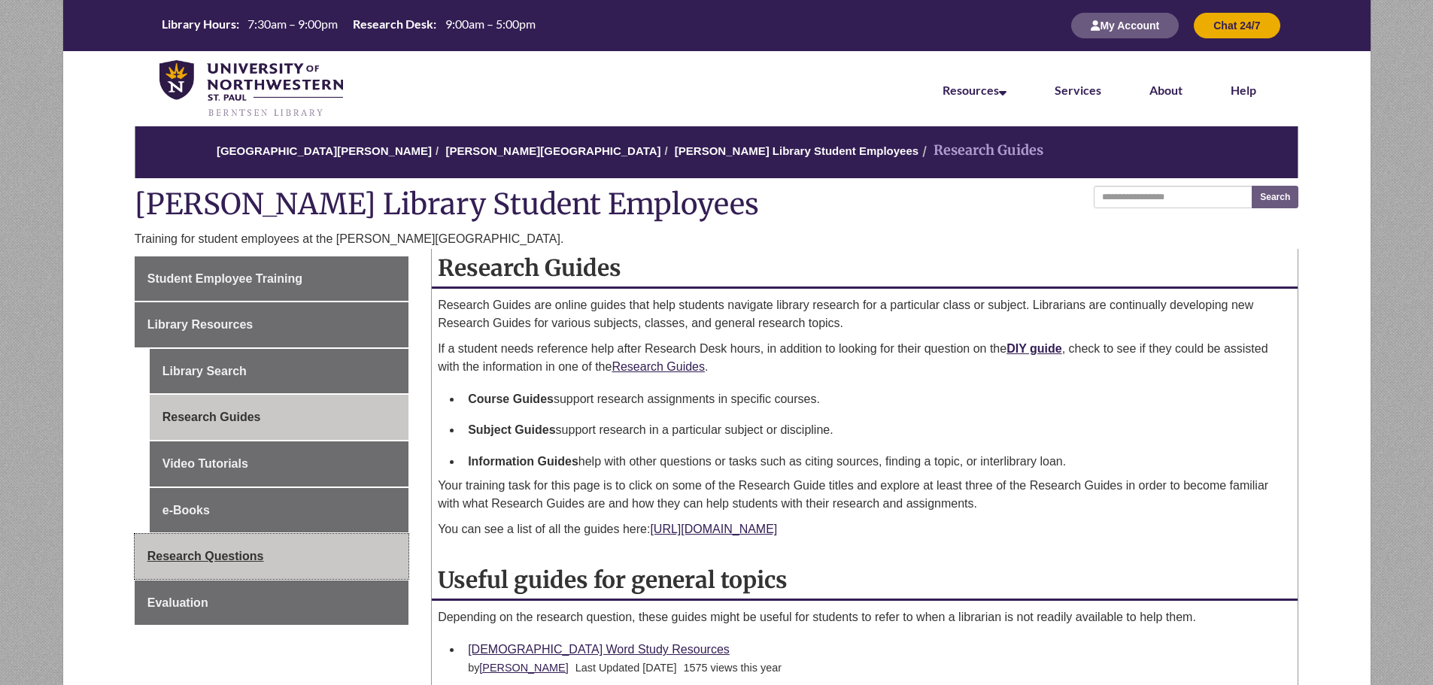
click at [286, 545] on link "Research Questions" at bounding box center [272, 556] width 274 height 45
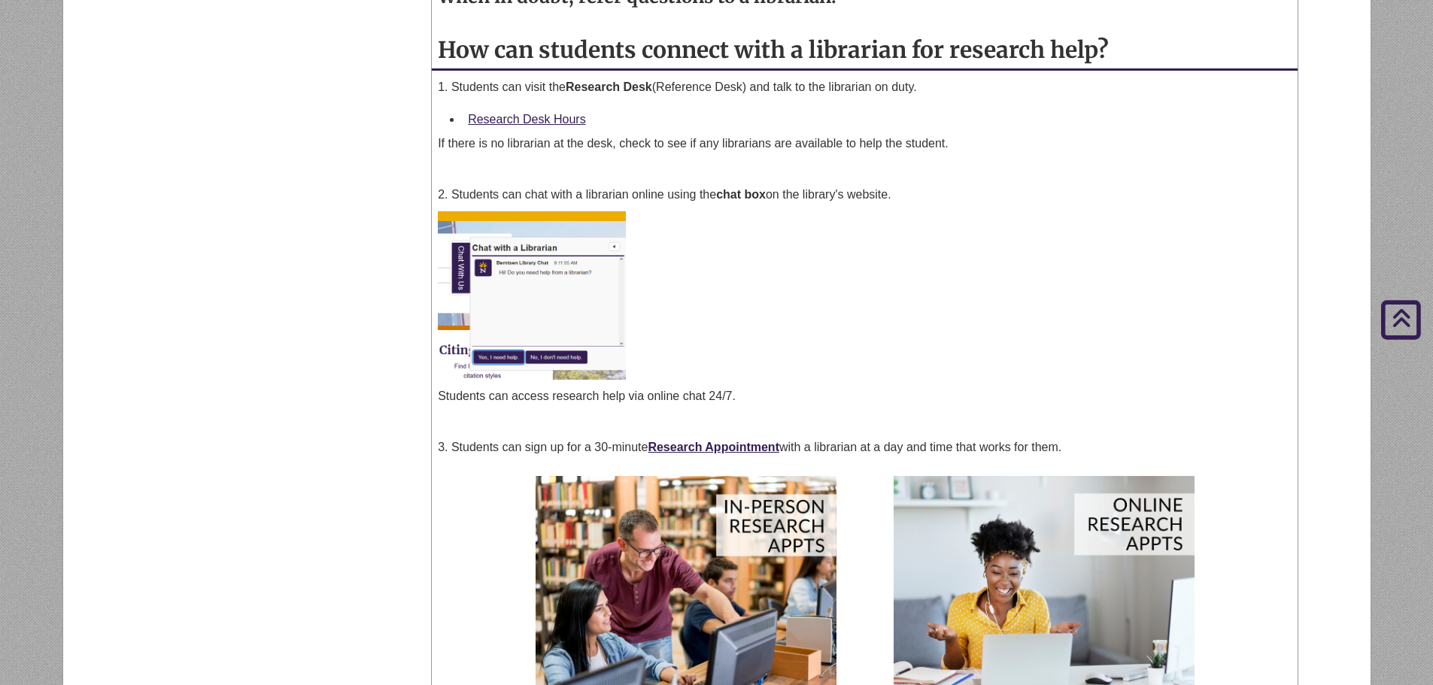
scroll to position [677, 0]
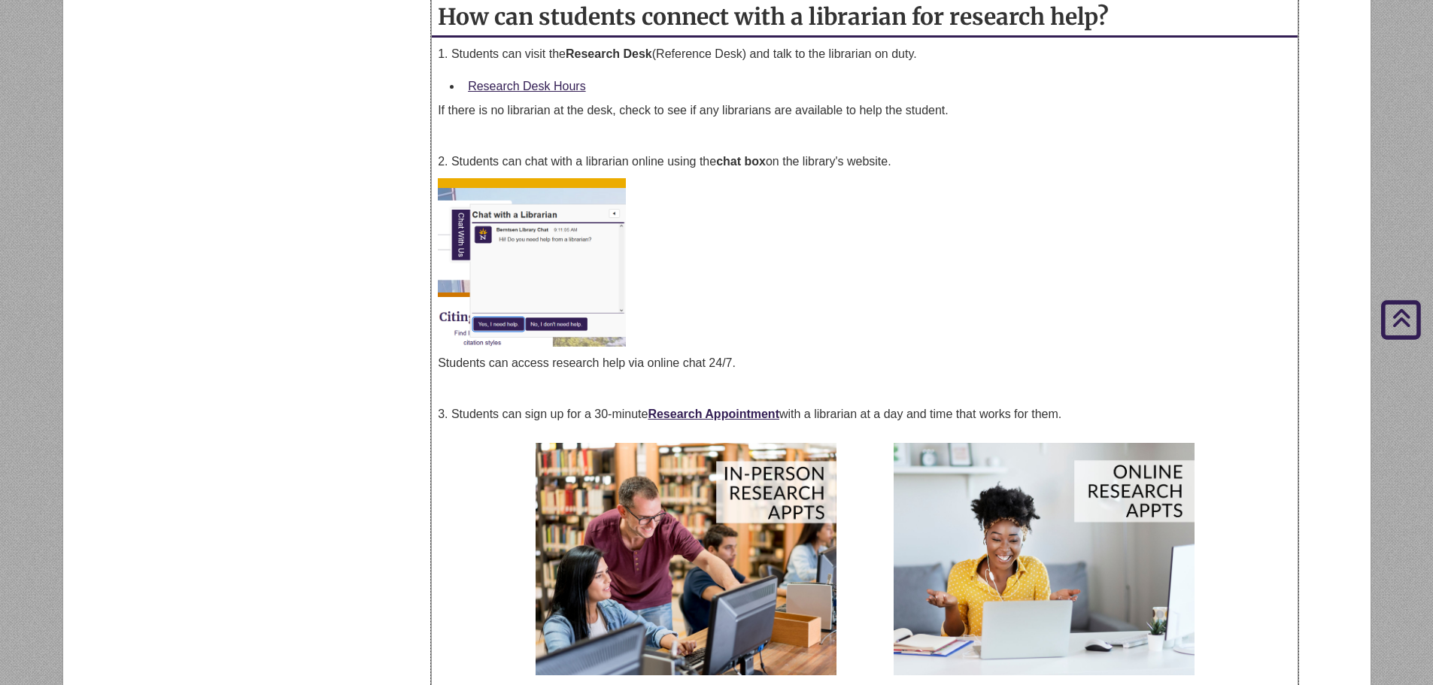
click at [539, 98] on li "Research Desk Hours" at bounding box center [877, 87] width 830 height 32
click at [536, 77] on div "Research Desk Hours" at bounding box center [877, 87] width 818 height 20
click at [539, 89] on link "Research Desk Hours" at bounding box center [527, 86] width 118 height 13
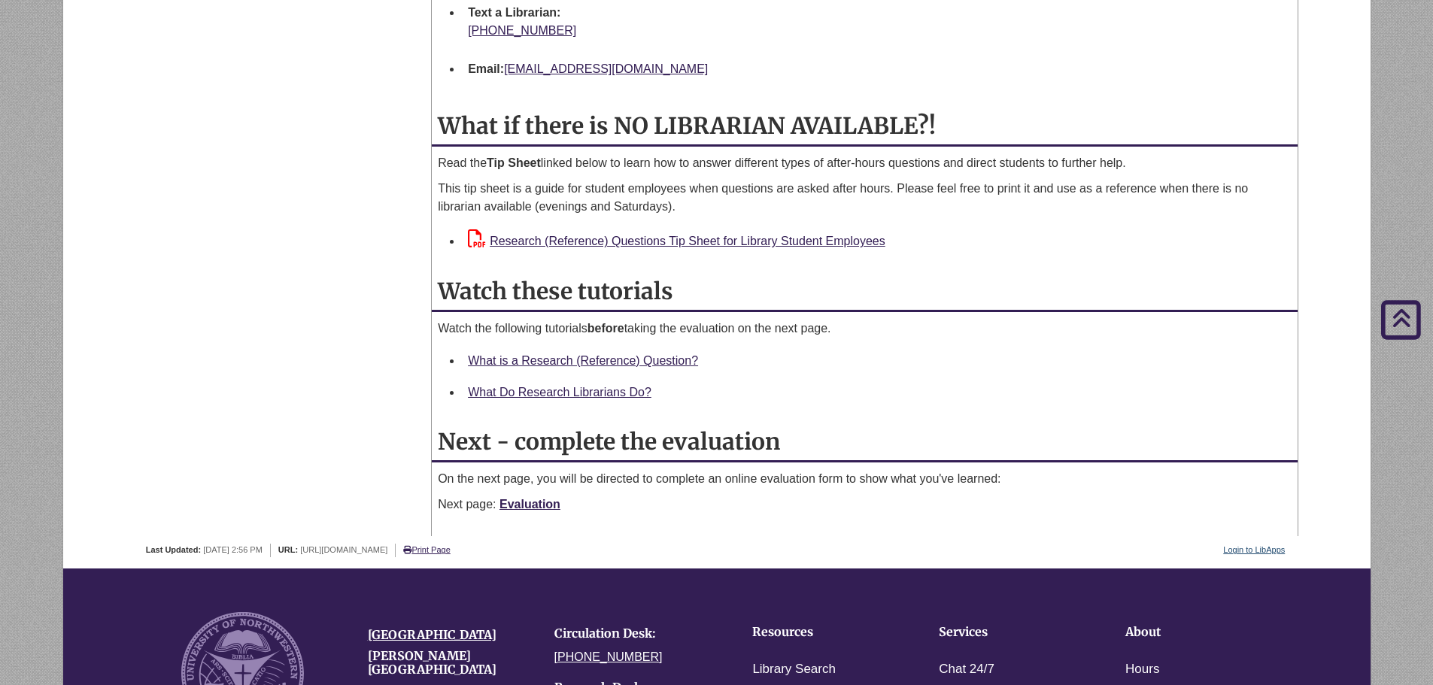
scroll to position [1580, 0]
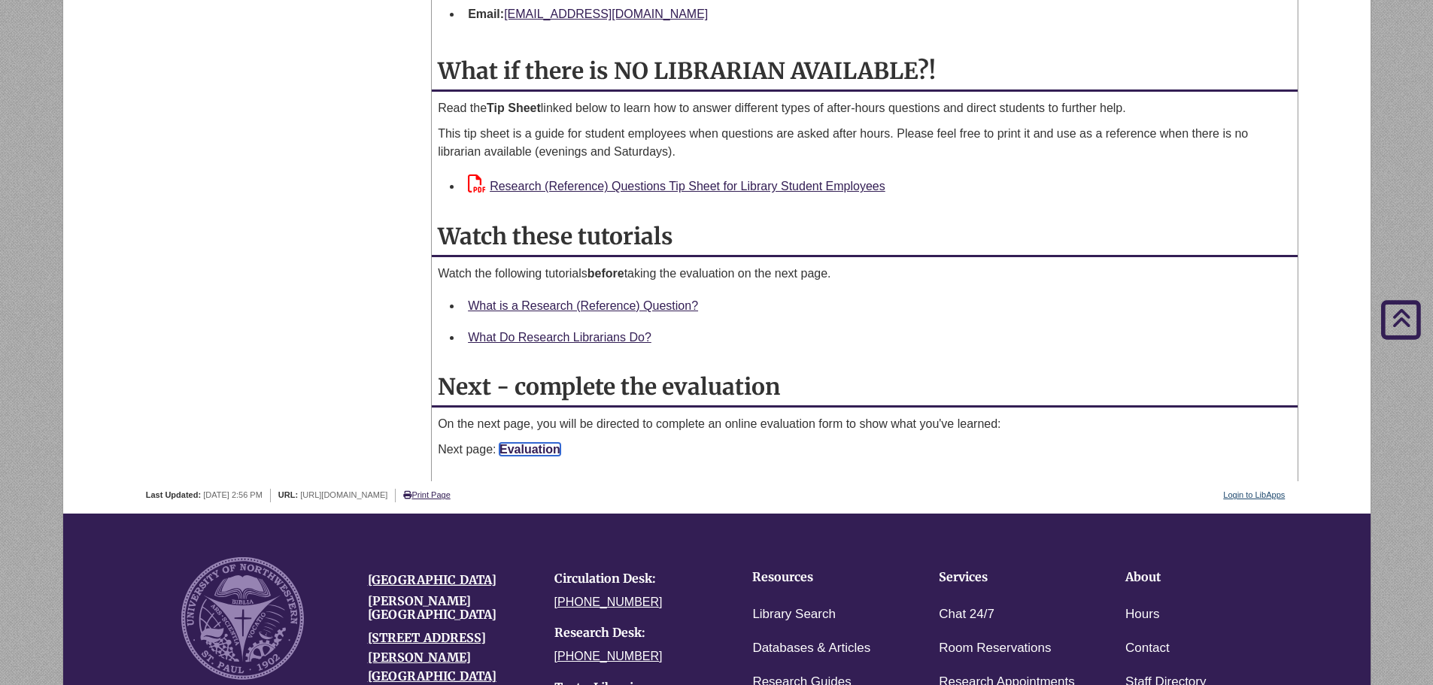
drag, startPoint x: 554, startPoint y: 451, endPoint x: 507, endPoint y: 467, distance: 49.5
click at [554, 451] on link "Evaluation" at bounding box center [529, 449] width 61 height 13
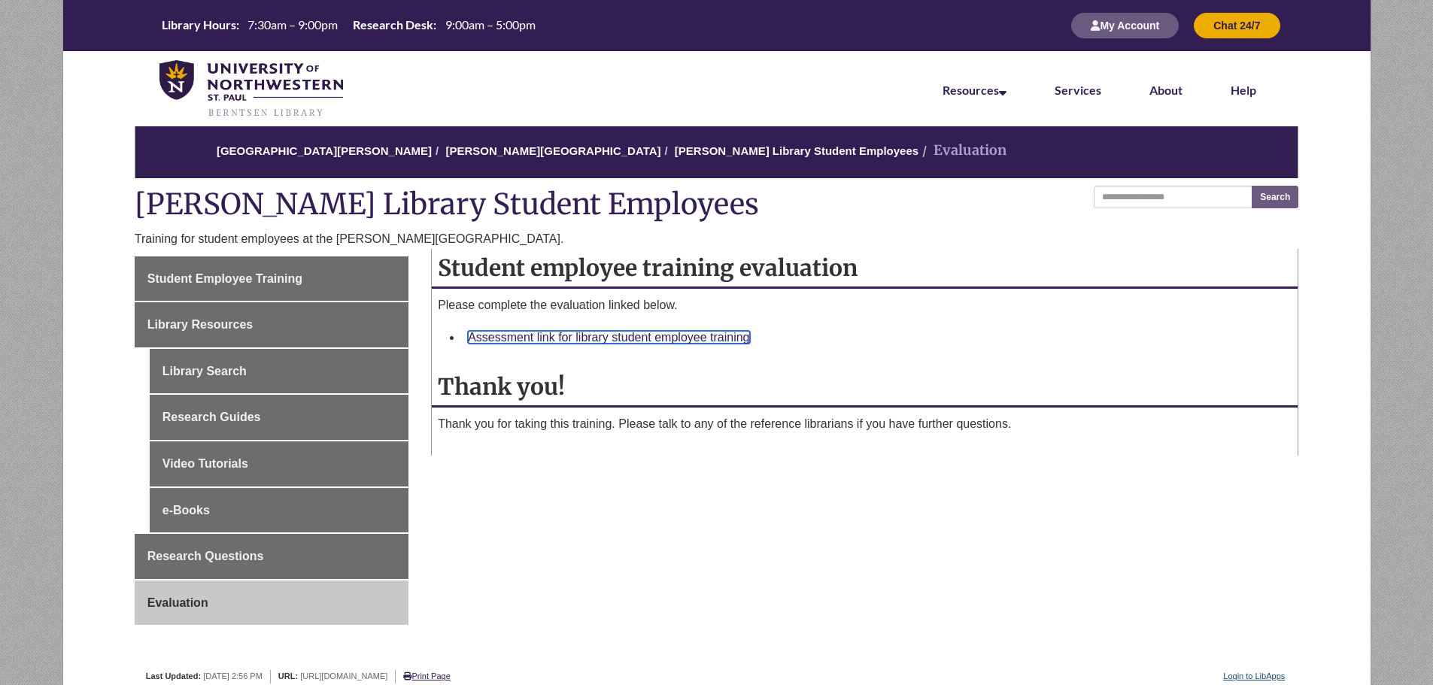
click at [581, 338] on link "Assessment link for library student employee training" at bounding box center [608, 337] width 281 height 13
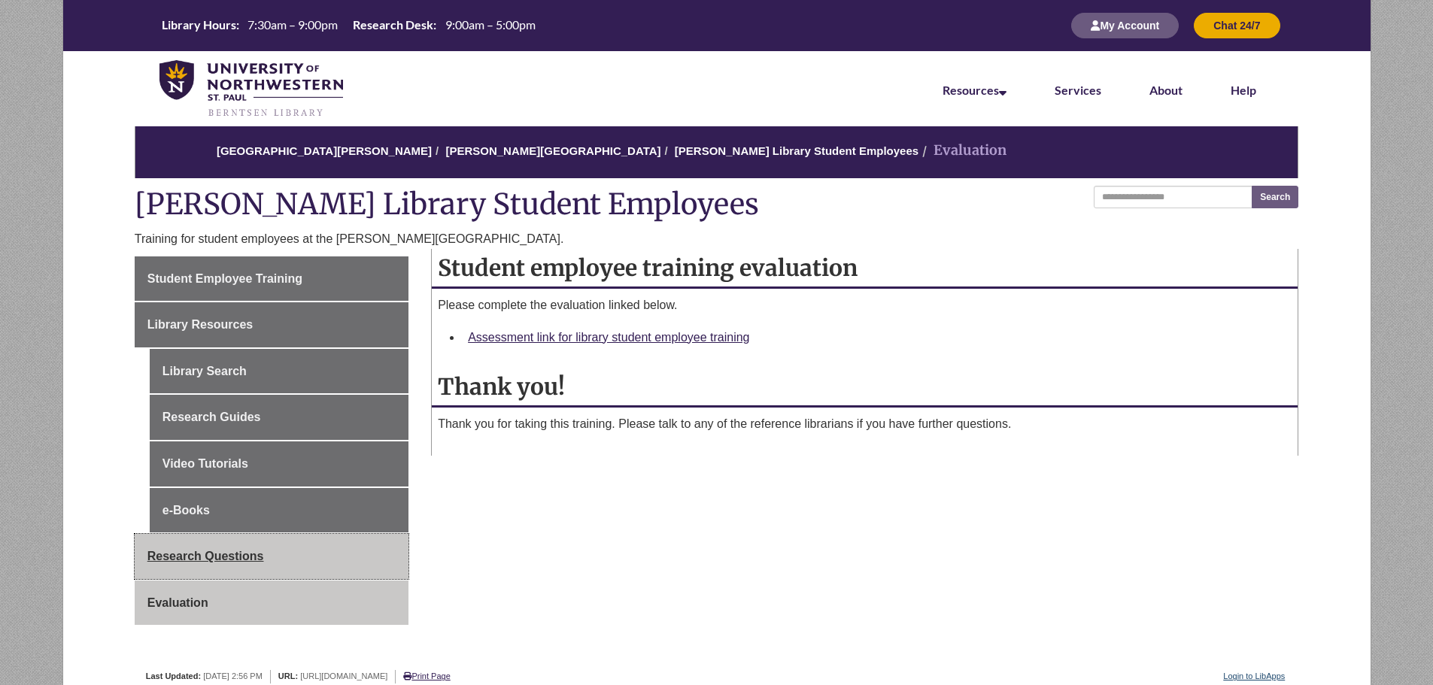
click at [390, 567] on link "Research Questions" at bounding box center [272, 556] width 274 height 45
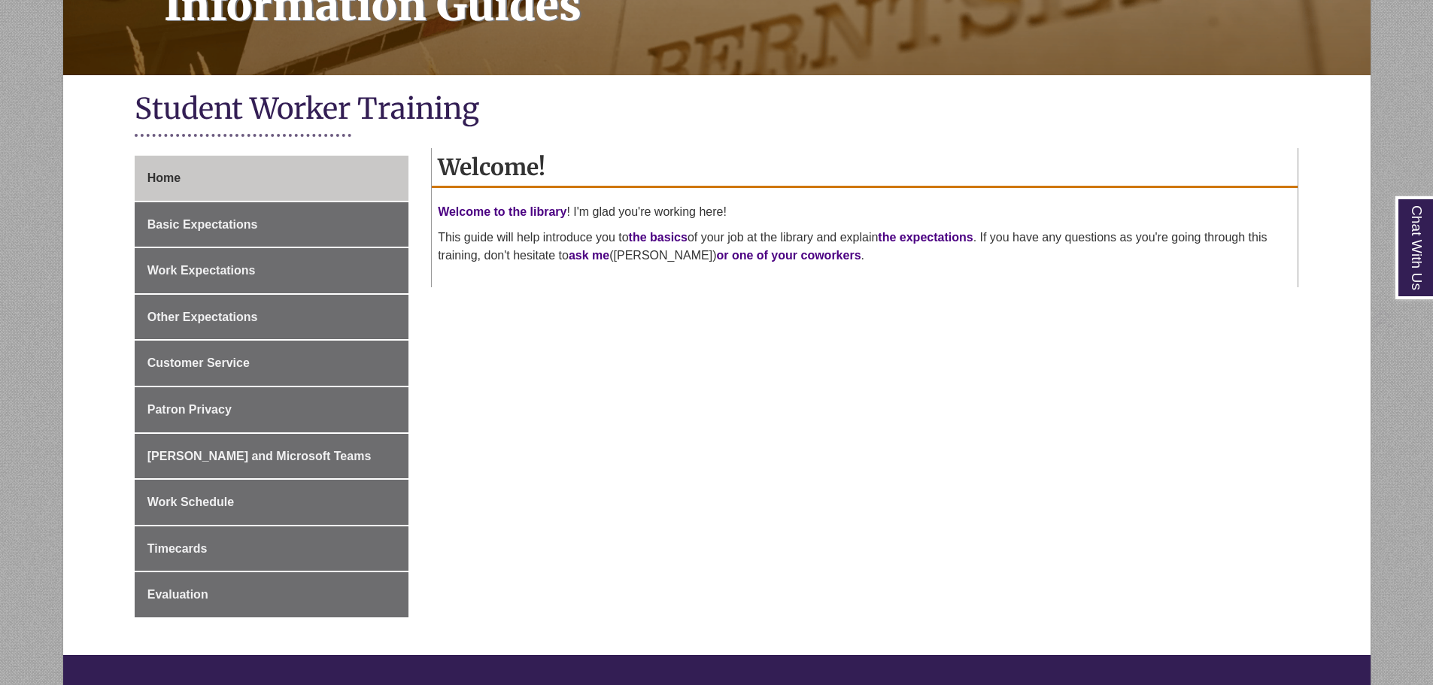
scroll to position [376, 0]
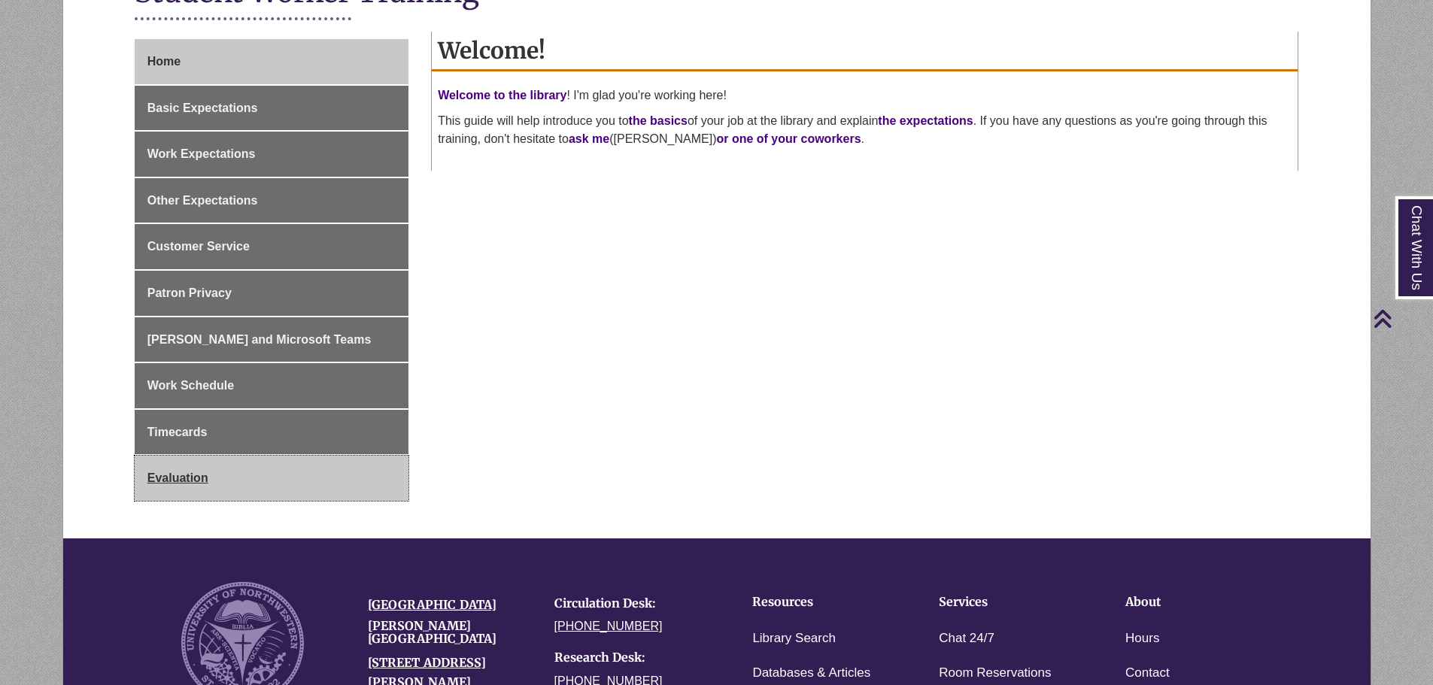
click at [263, 460] on link "Evaluation" at bounding box center [272, 478] width 274 height 45
